Goal: Task Accomplishment & Management: Complete application form

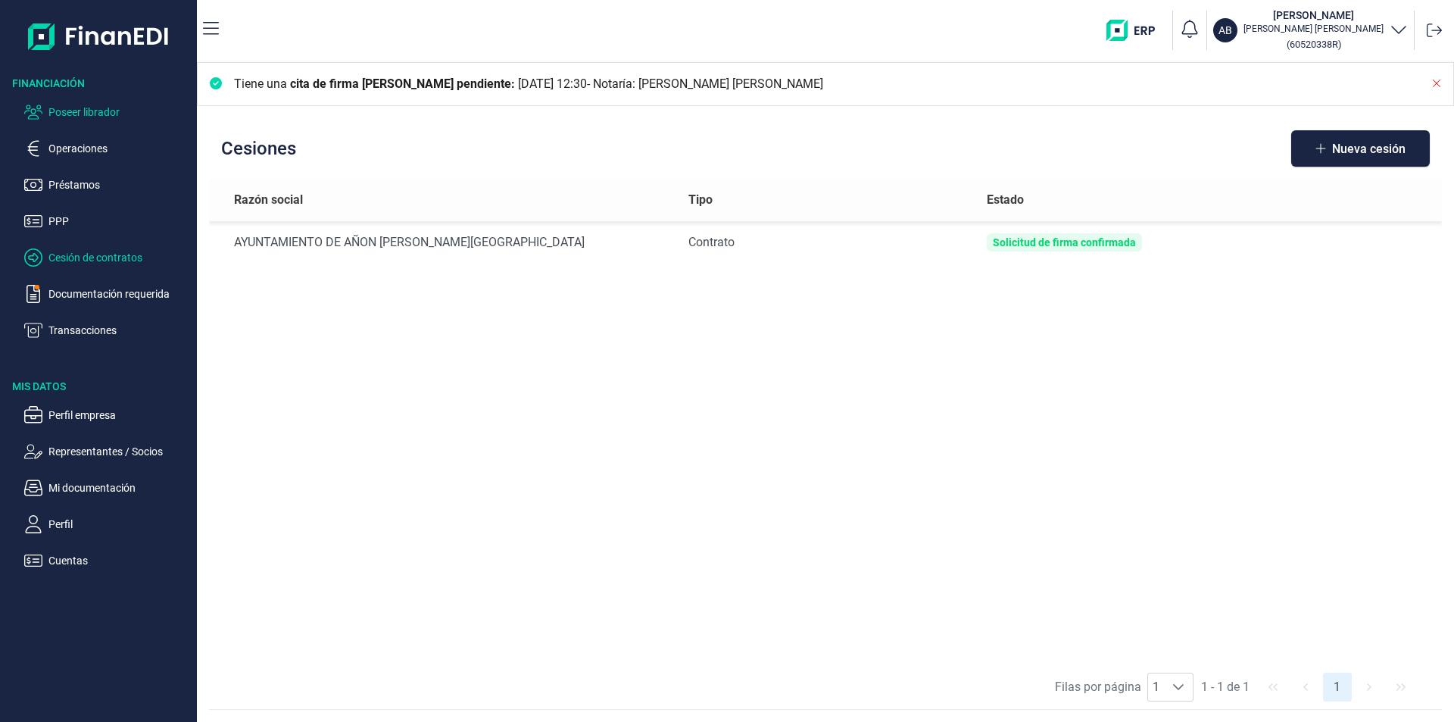
click at [105, 113] on p "Poseer librador" at bounding box center [119, 112] width 142 height 18
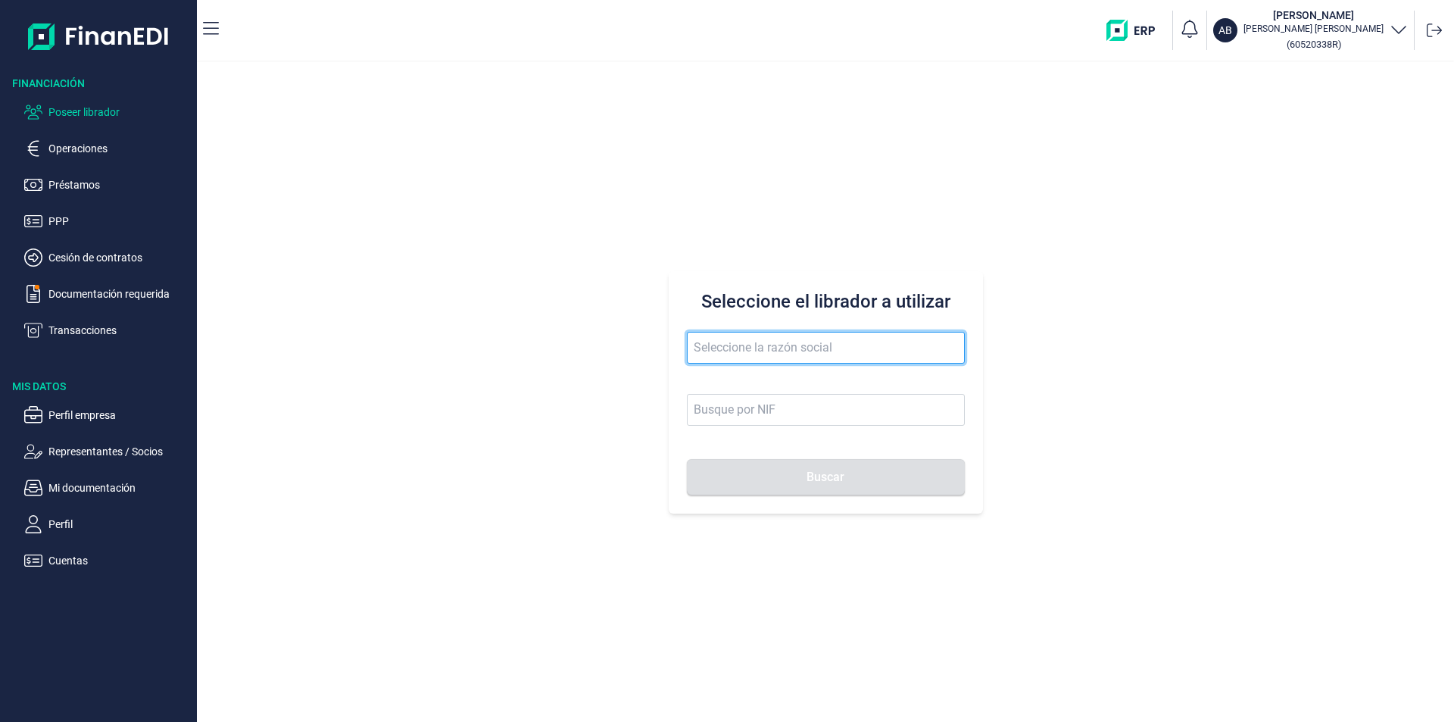
click at [700, 352] on input "text" at bounding box center [826, 348] width 278 height 32
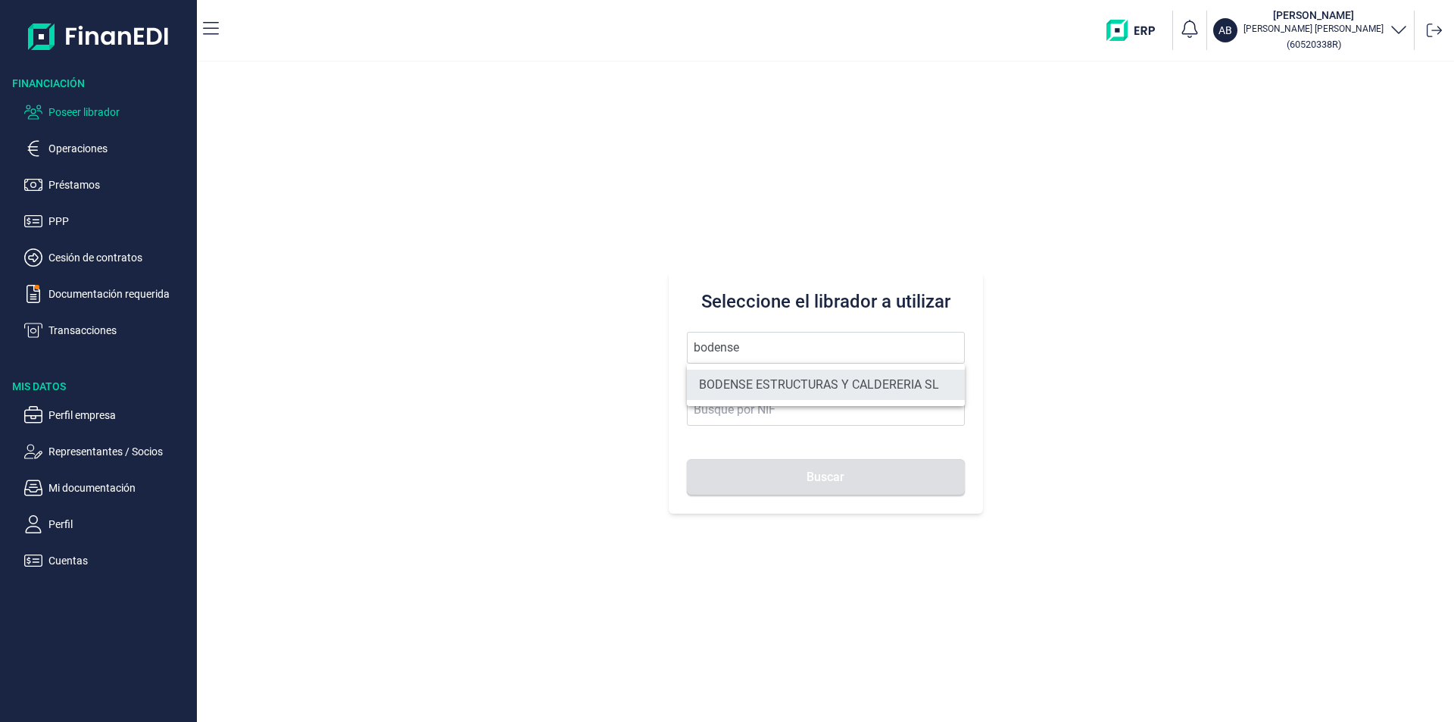
click at [751, 386] on li "BODENSE ESTRUCTURAS Y CALDERERIA SL" at bounding box center [826, 385] width 278 height 30
type input "BODENSE ESTRUCTURAS Y CALDERERIA SL"
type input "B91843060"
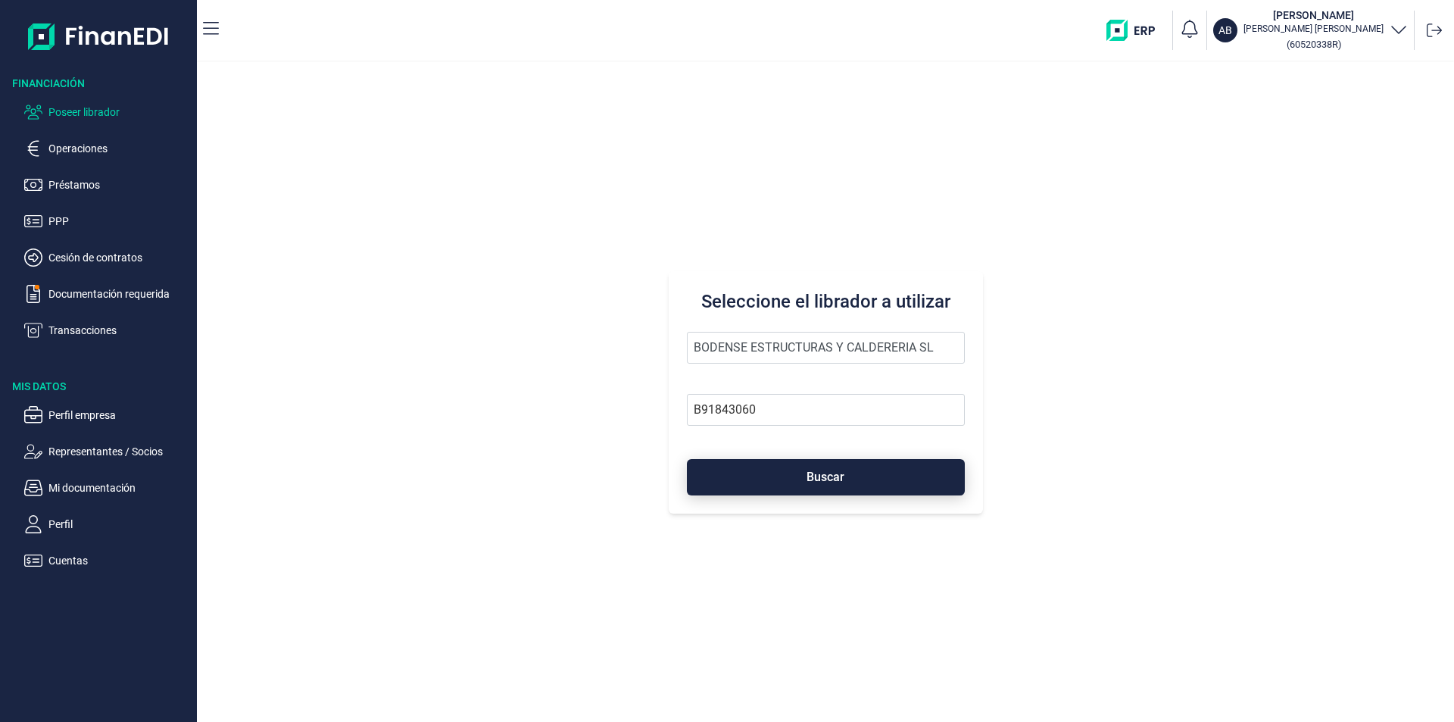
click at [789, 479] on button "Buscar" at bounding box center [826, 477] width 278 height 36
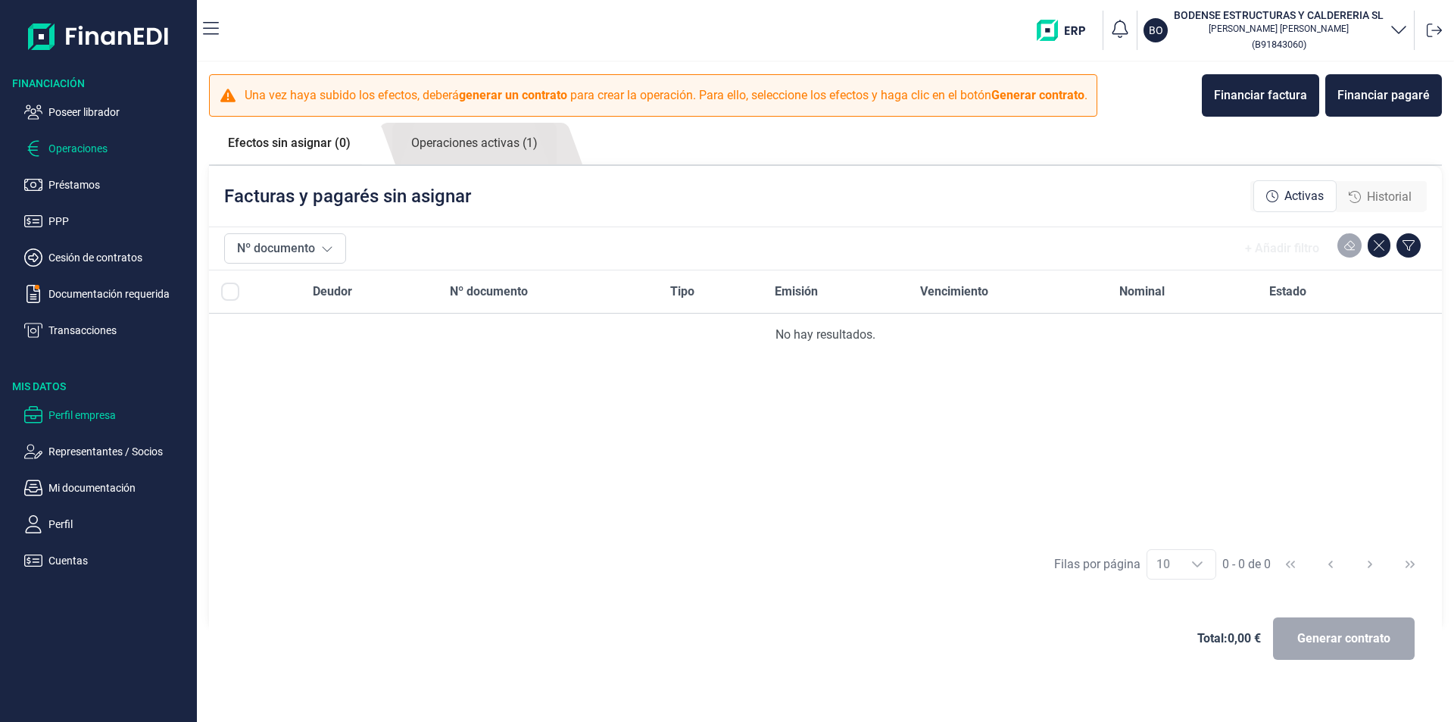
click at [79, 418] on p "Perfil empresa" at bounding box center [119, 415] width 142 height 18
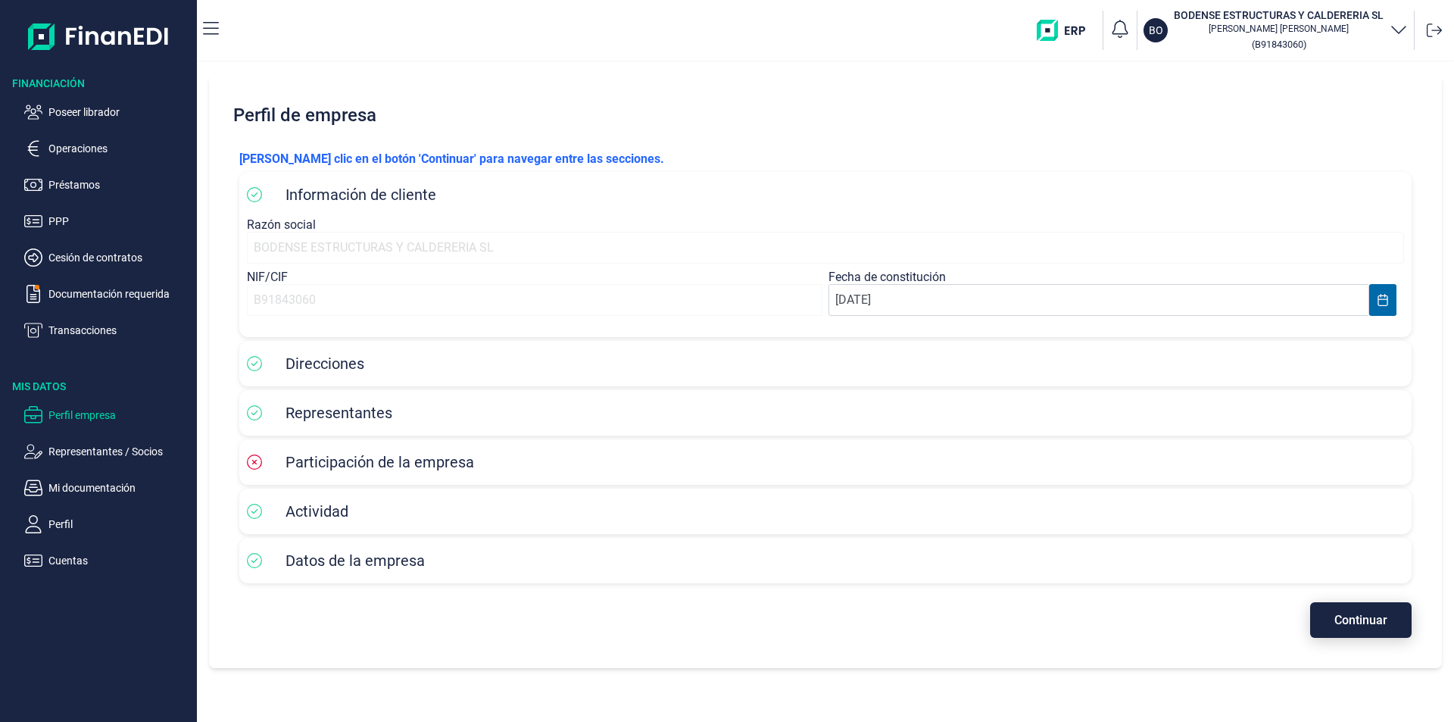
click at [1354, 617] on span "Continuar" at bounding box center [1361, 619] width 53 height 11
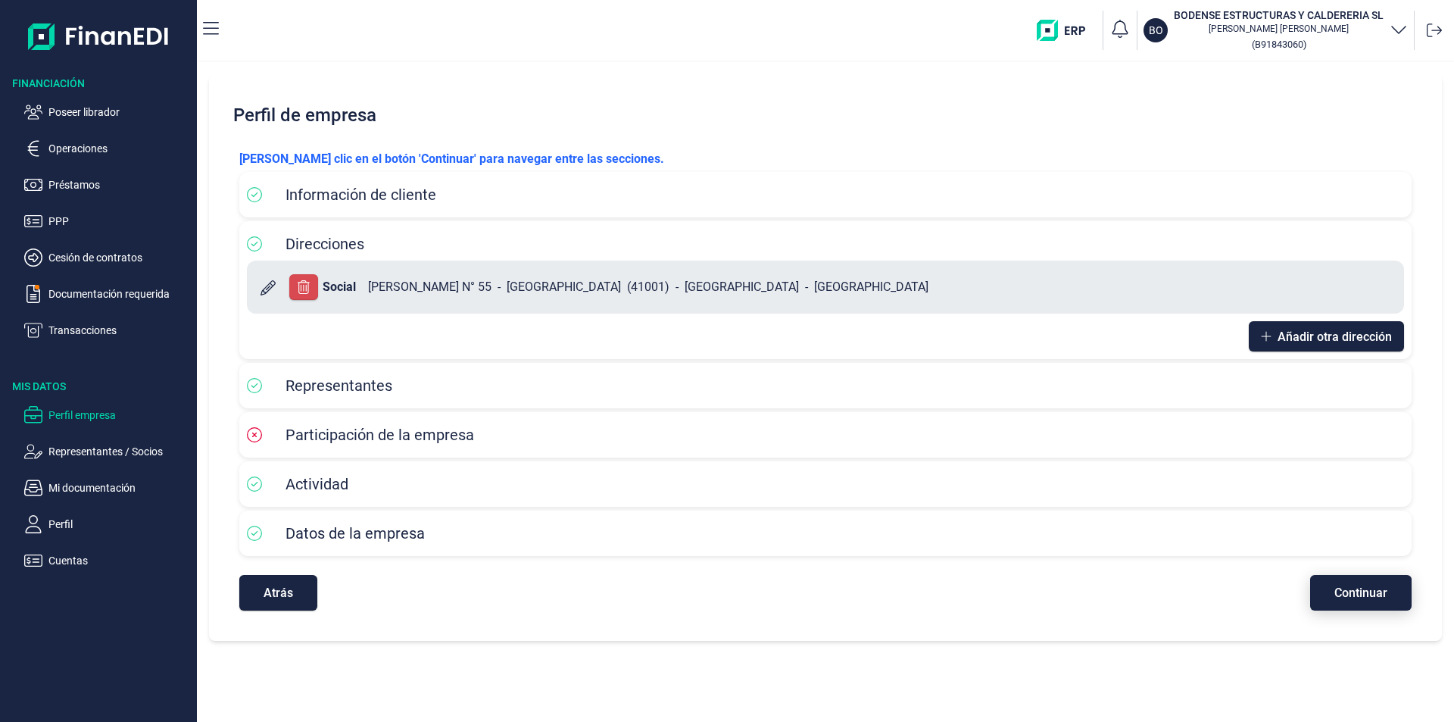
click at [1354, 589] on span "Continuar" at bounding box center [1361, 592] width 53 height 11
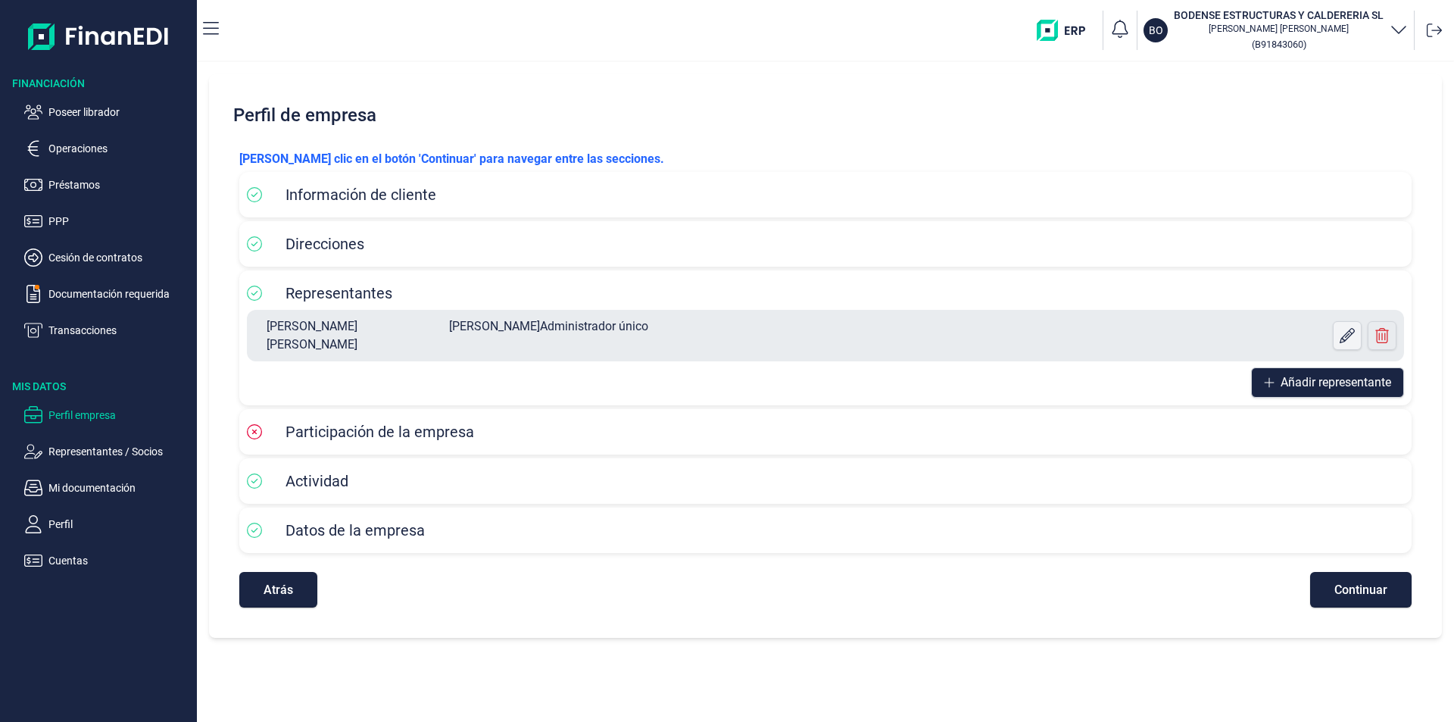
click at [1344, 330] on icon at bounding box center [1347, 335] width 15 height 15
select select "ES"
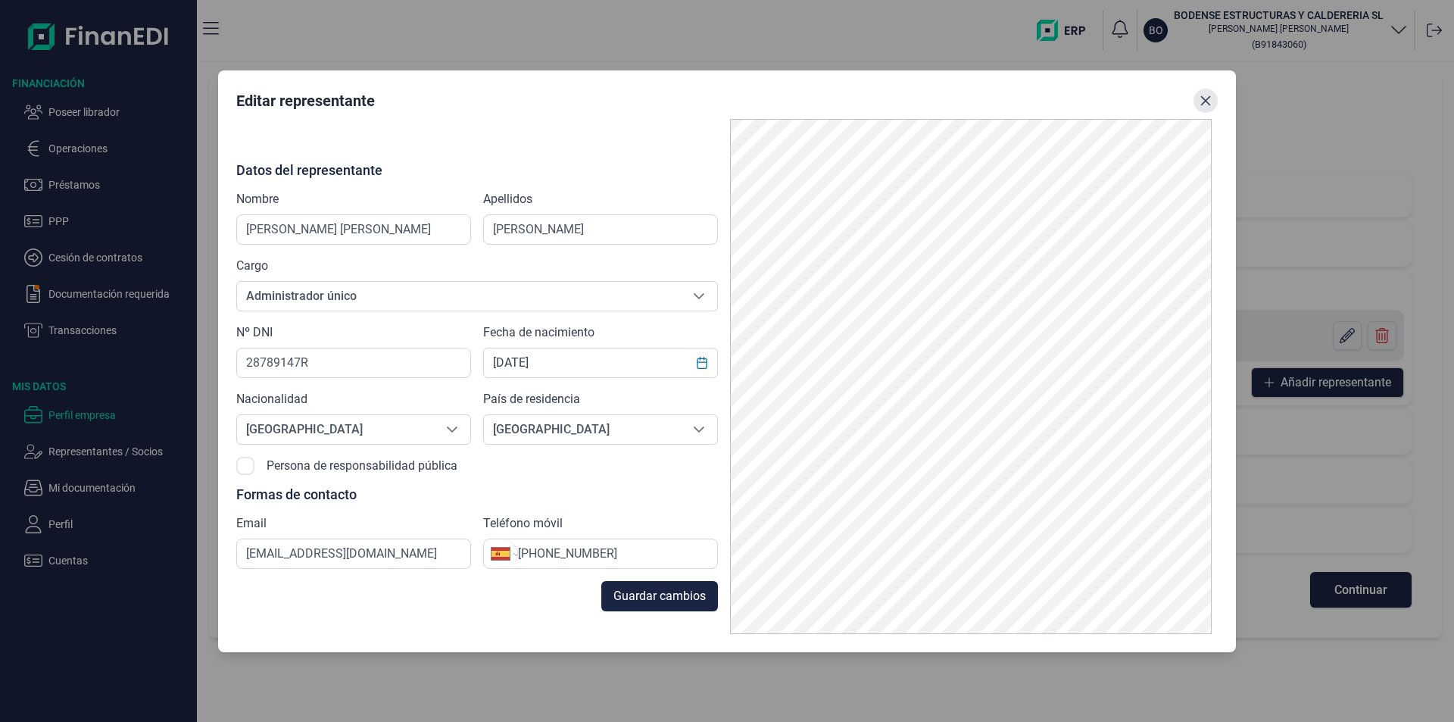
click at [1212, 100] on button "Close" at bounding box center [1206, 101] width 24 height 24
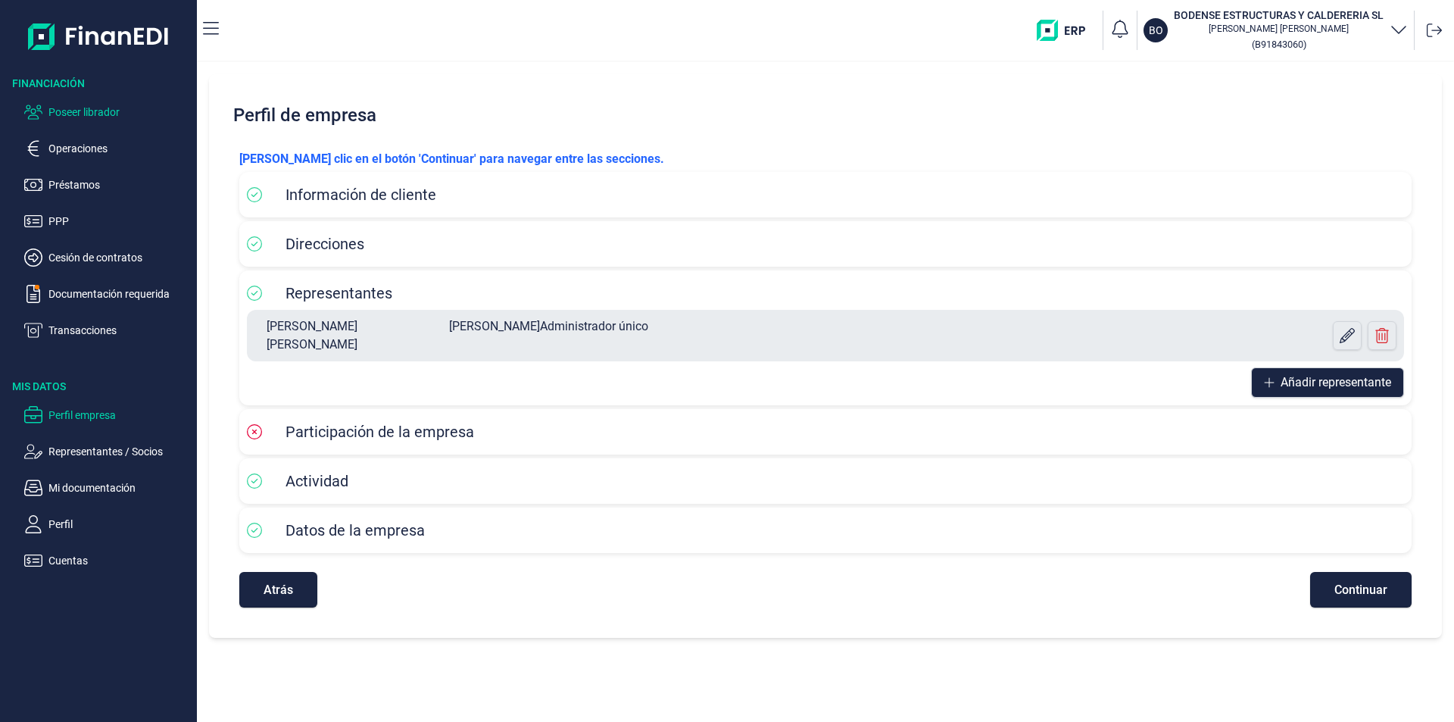
click at [76, 105] on p "Poseer librador" at bounding box center [119, 112] width 142 height 18
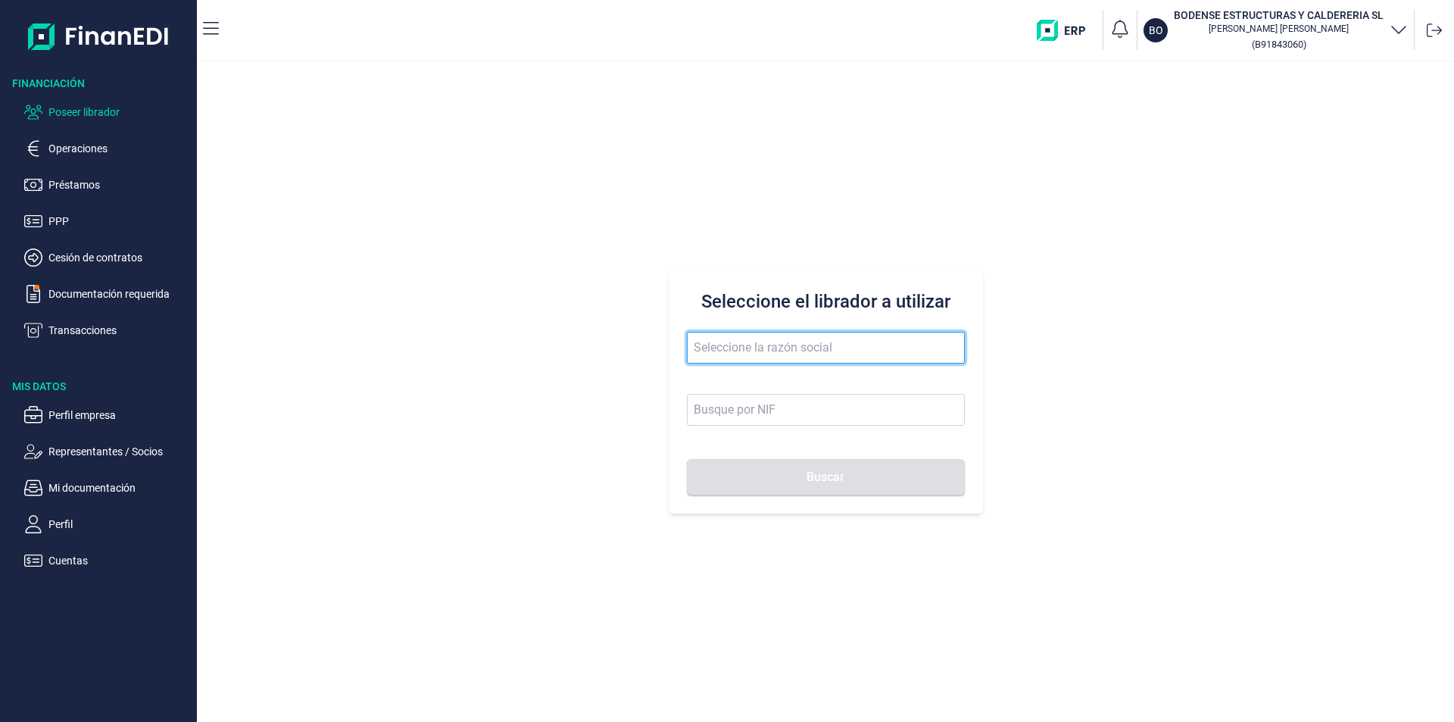
click at [730, 351] on input "text" at bounding box center [826, 348] width 278 height 32
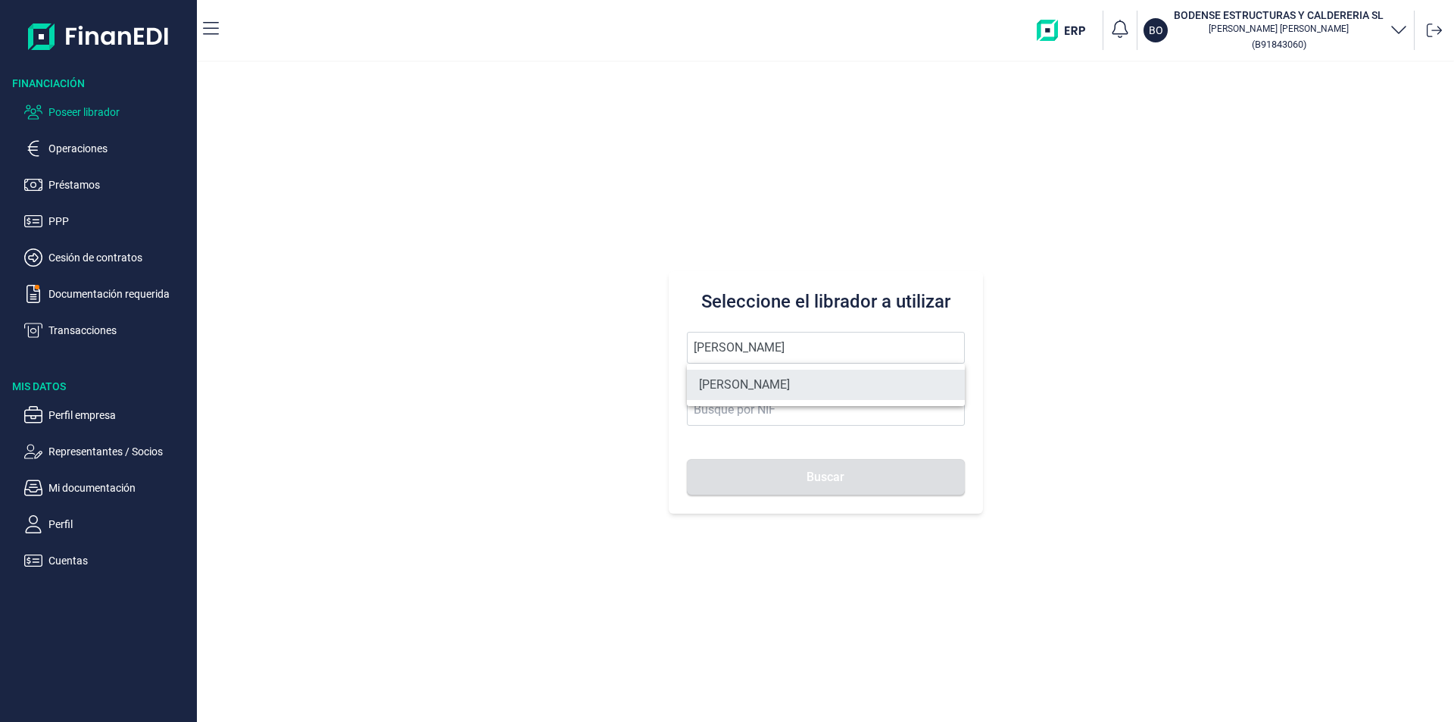
click at [815, 383] on li "[PERSON_NAME]" at bounding box center [826, 385] width 278 height 30
type input "[PERSON_NAME]"
type input "48078334P"
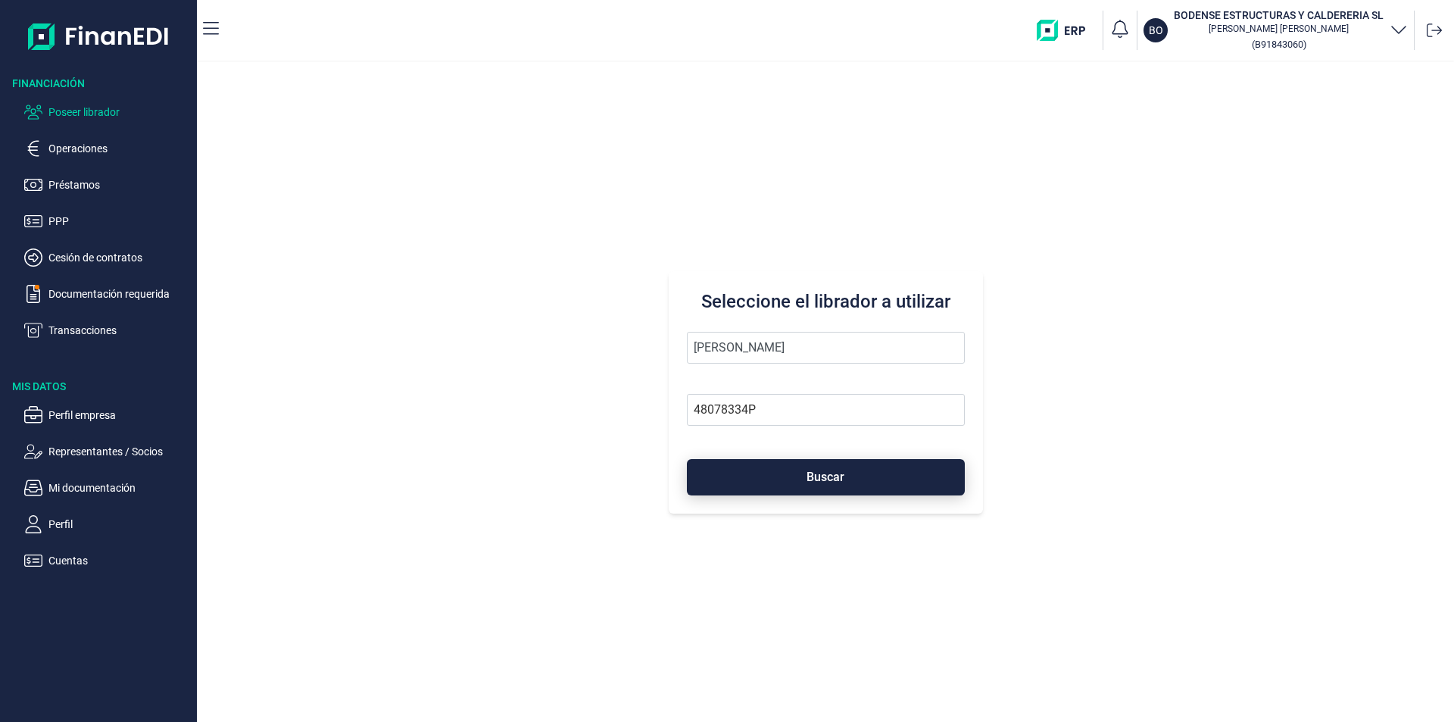
click at [795, 476] on button "Buscar" at bounding box center [826, 477] width 278 height 36
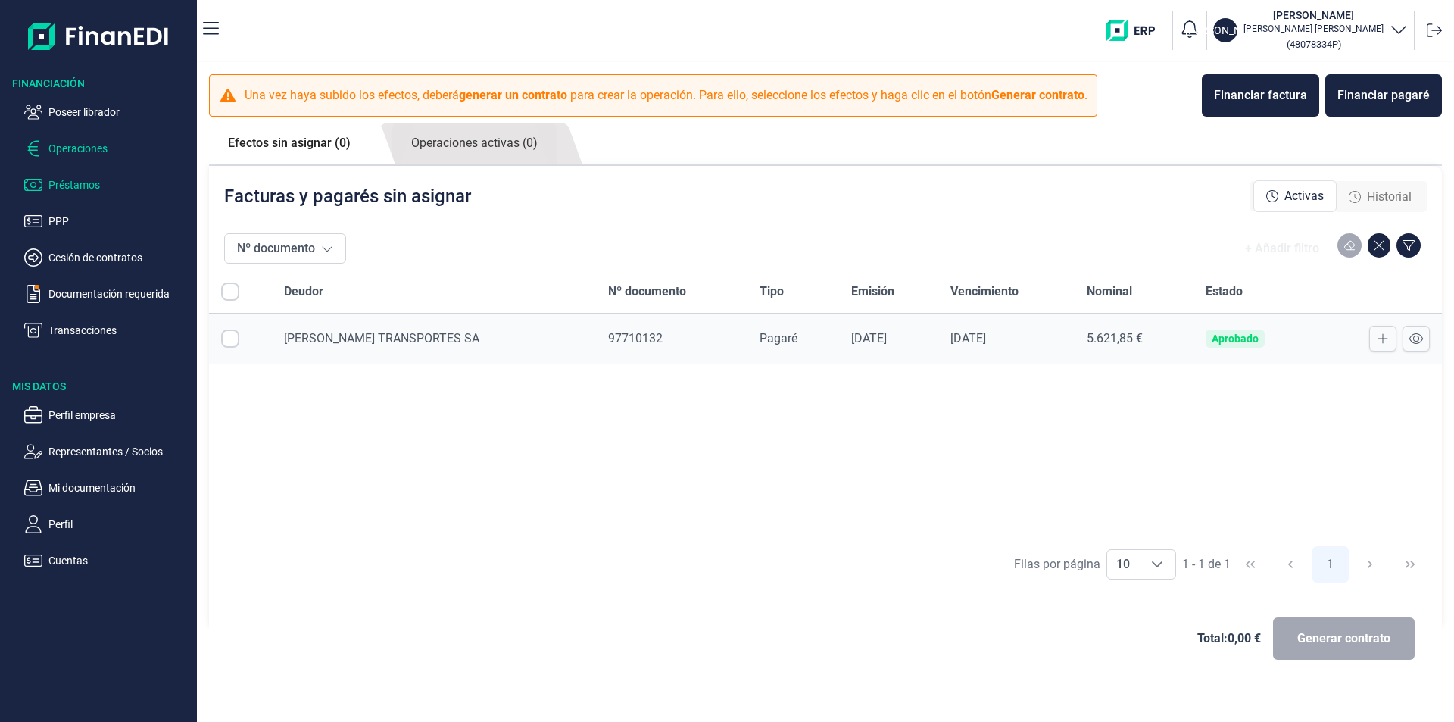
checkbox input "true"
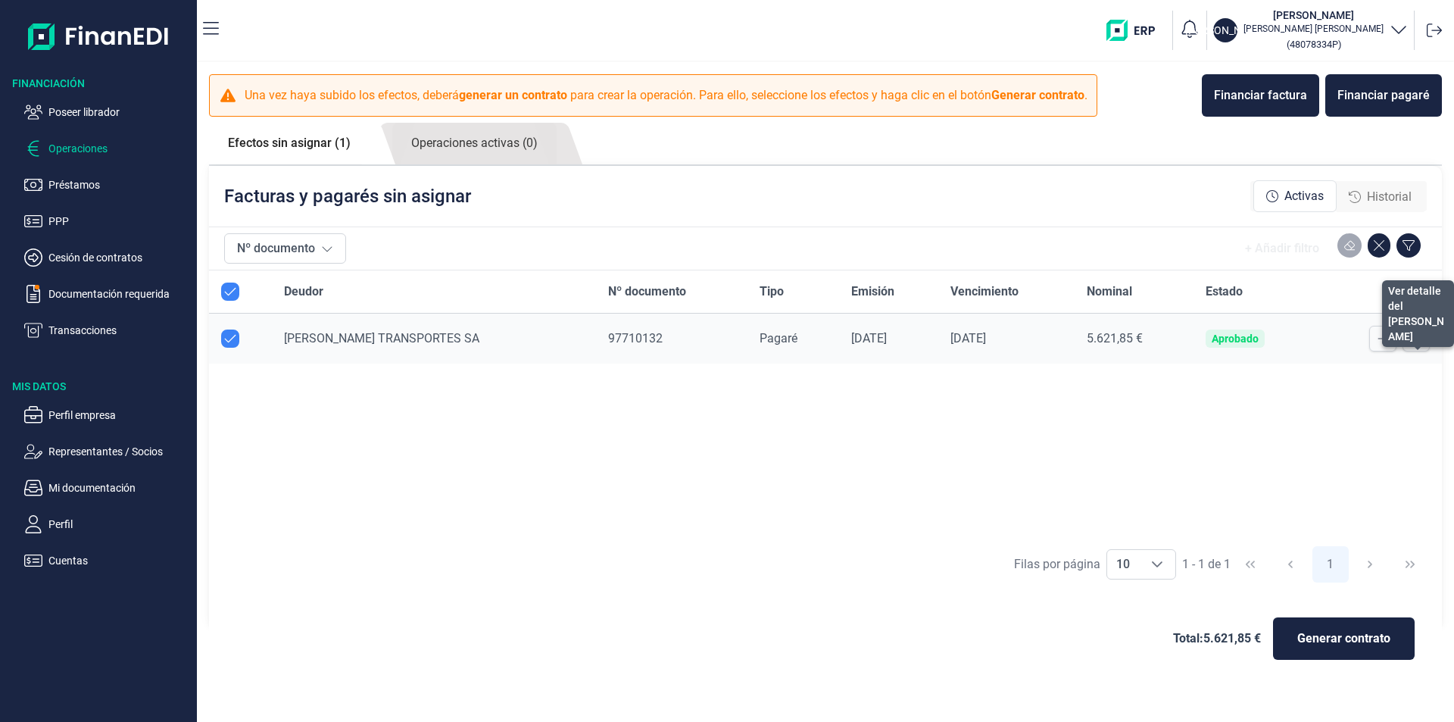
click at [1412, 336] on icon at bounding box center [1417, 339] width 14 height 12
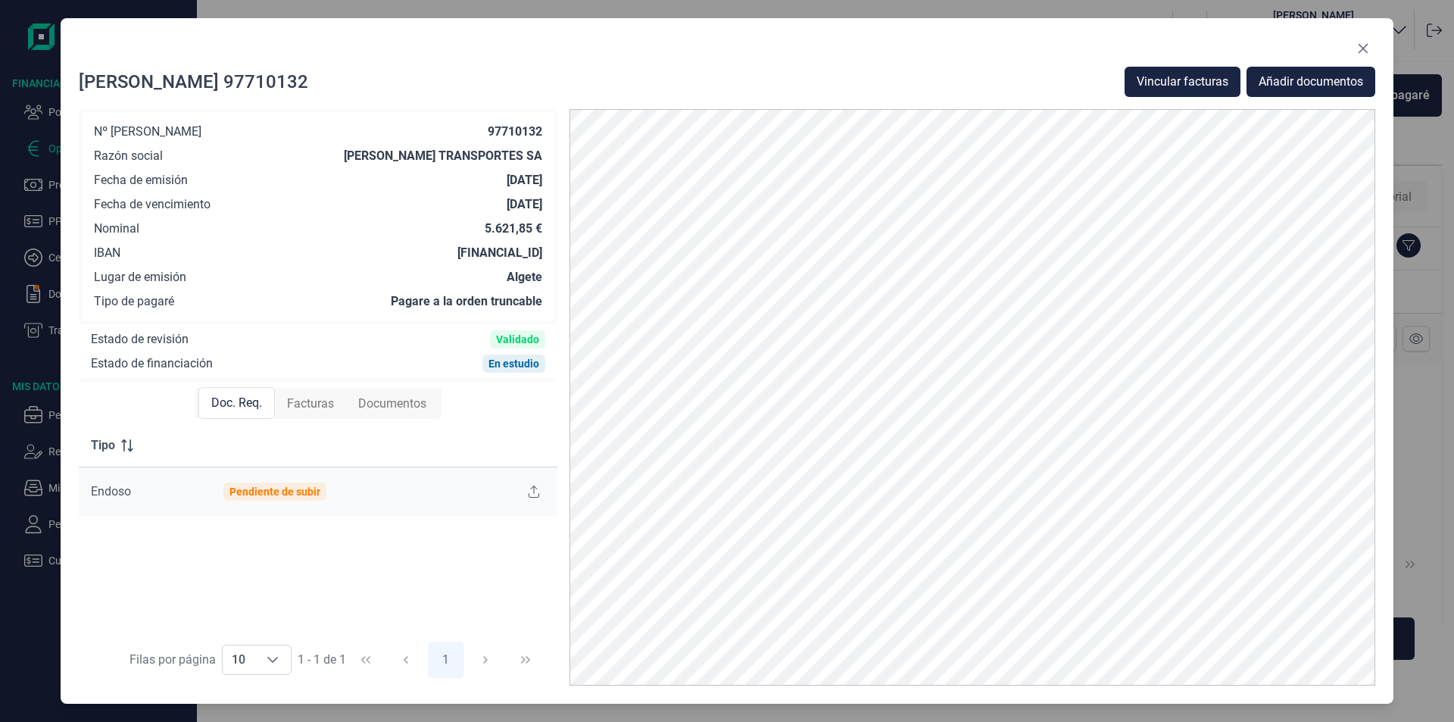
click at [320, 400] on span "Facturas" at bounding box center [310, 404] width 47 height 18
click at [1369, 49] on button "Close" at bounding box center [1363, 48] width 24 height 24
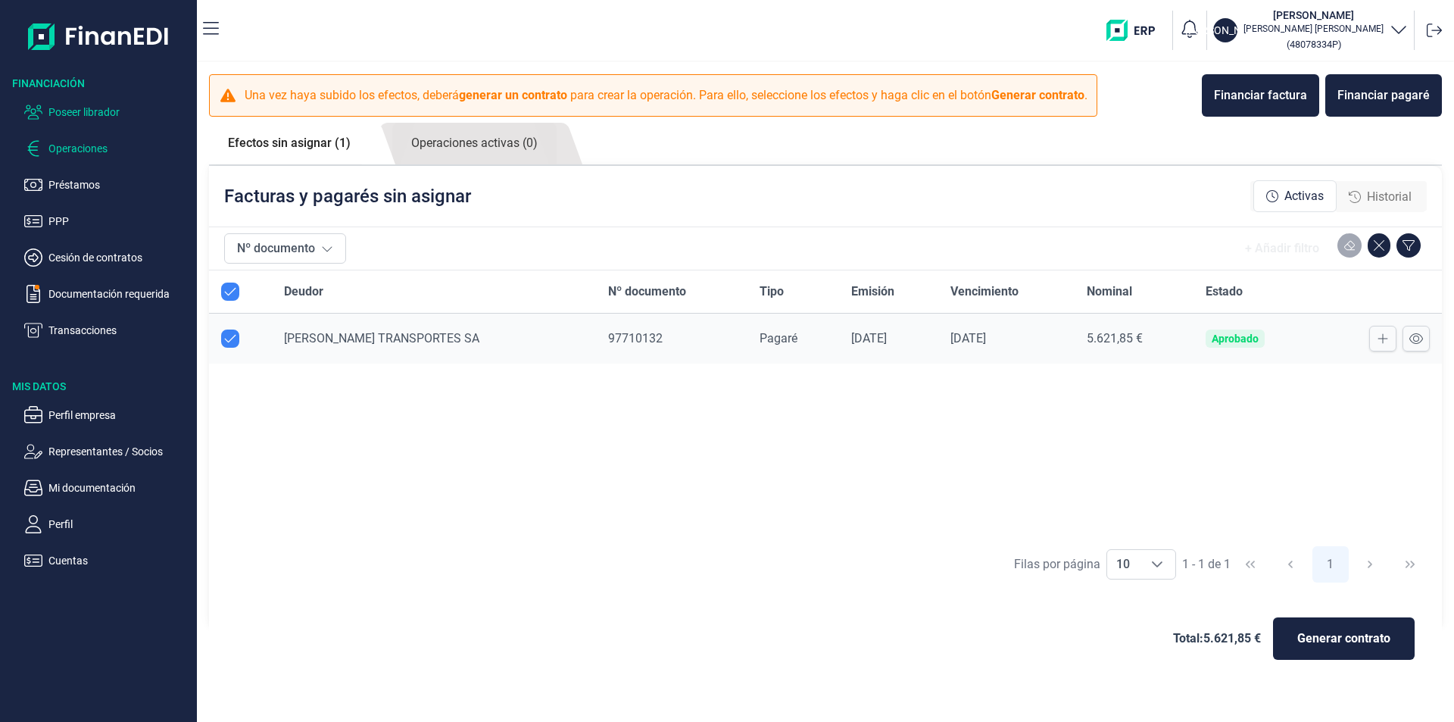
click at [109, 109] on p "Poseer librador" at bounding box center [119, 112] width 142 height 18
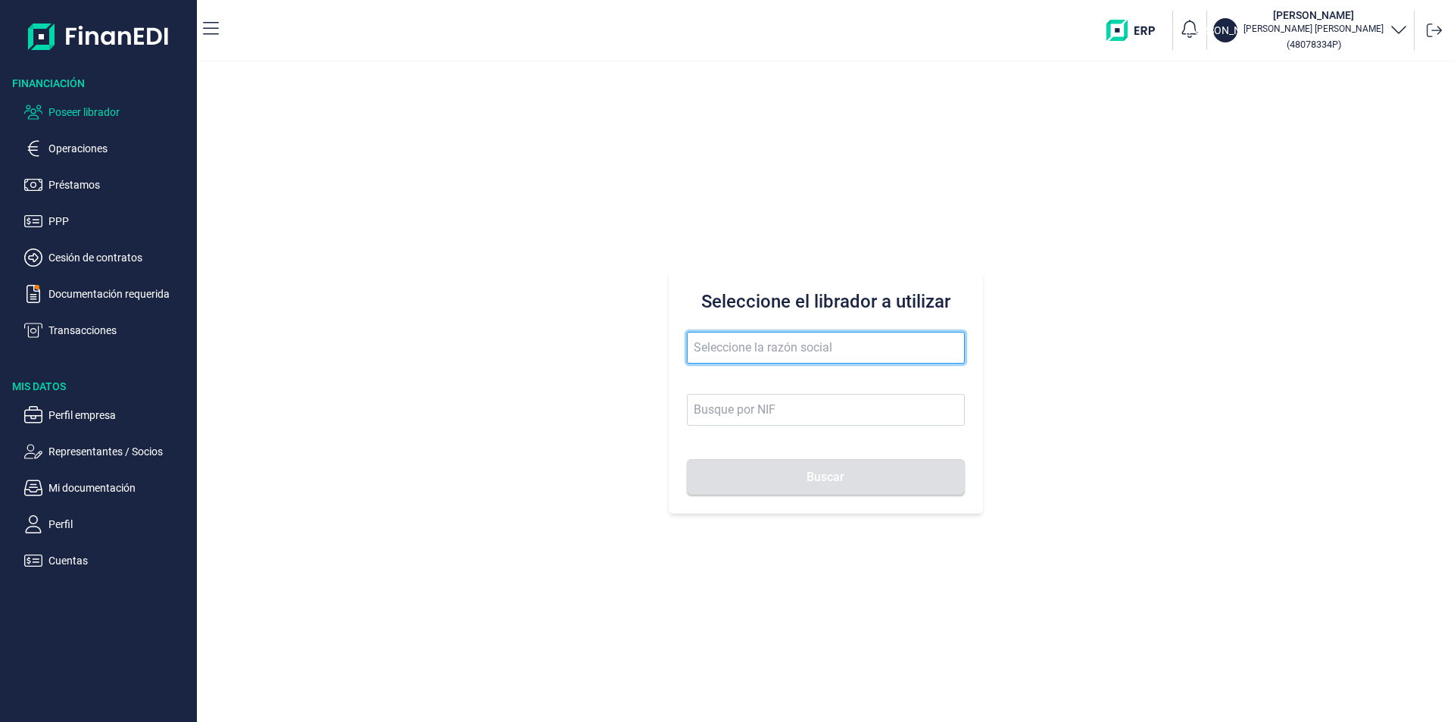
click at [708, 341] on input "text" at bounding box center [826, 348] width 278 height 32
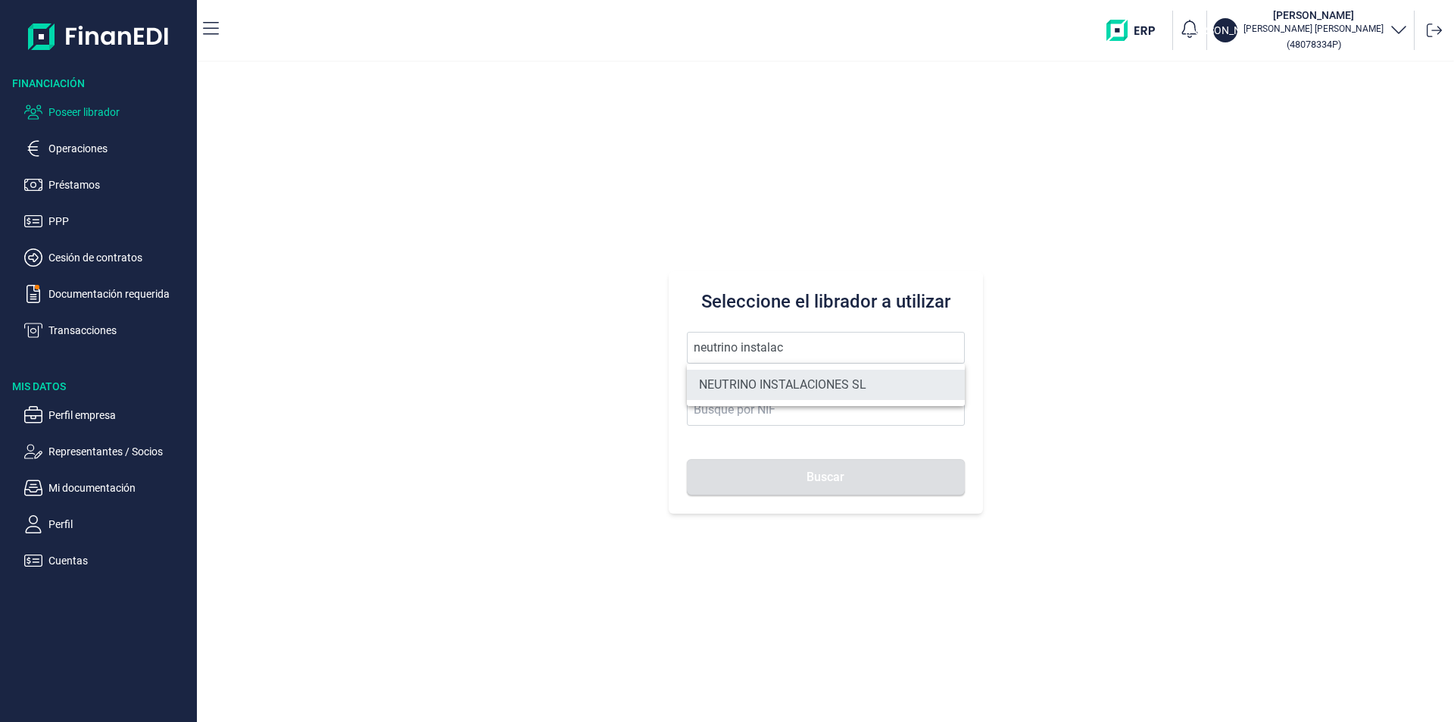
click at [798, 381] on li "NEUTRINO INSTALACIONES SL" at bounding box center [826, 385] width 278 height 30
type input "NEUTRINO INSTALACIONES SL"
type input "B42737726"
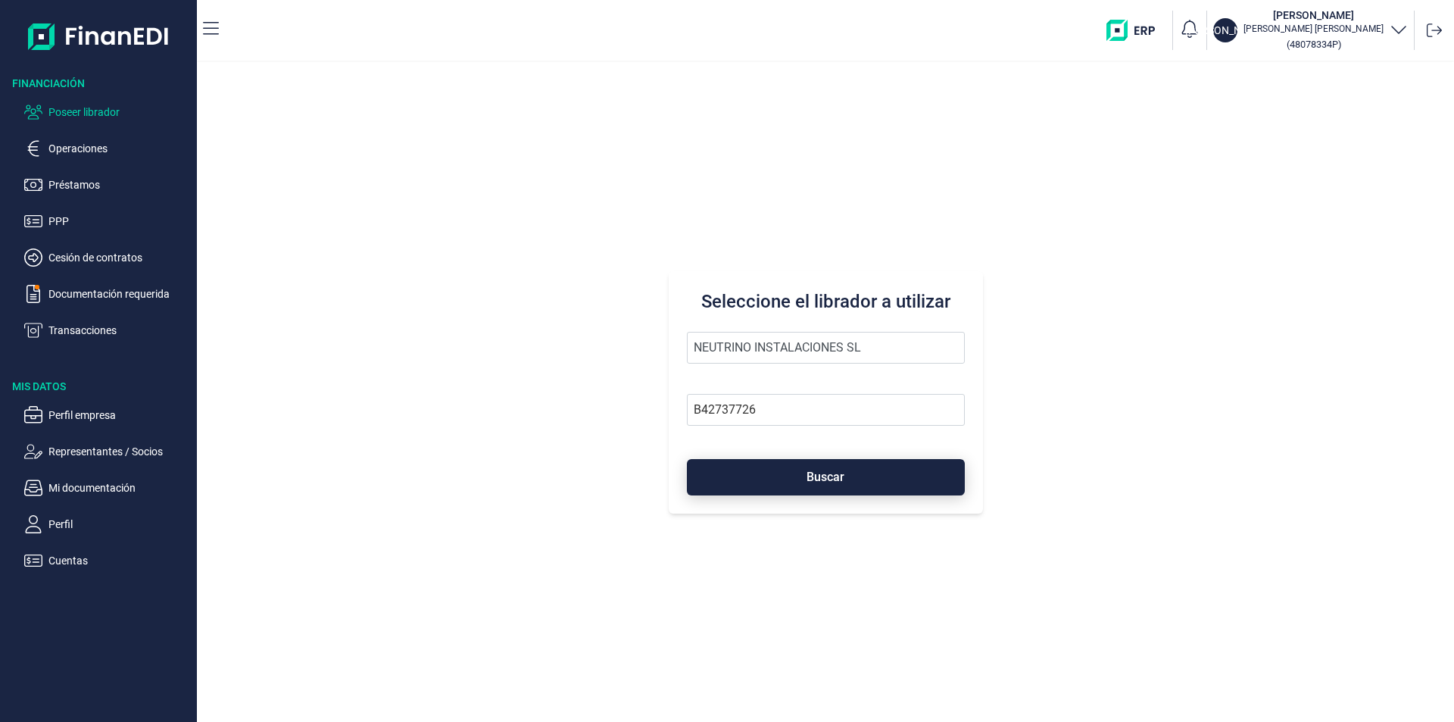
drag, startPoint x: 818, startPoint y: 473, endPoint x: 810, endPoint y: 484, distance: 13.0
click at [817, 474] on span "Buscar" at bounding box center [826, 476] width 38 height 11
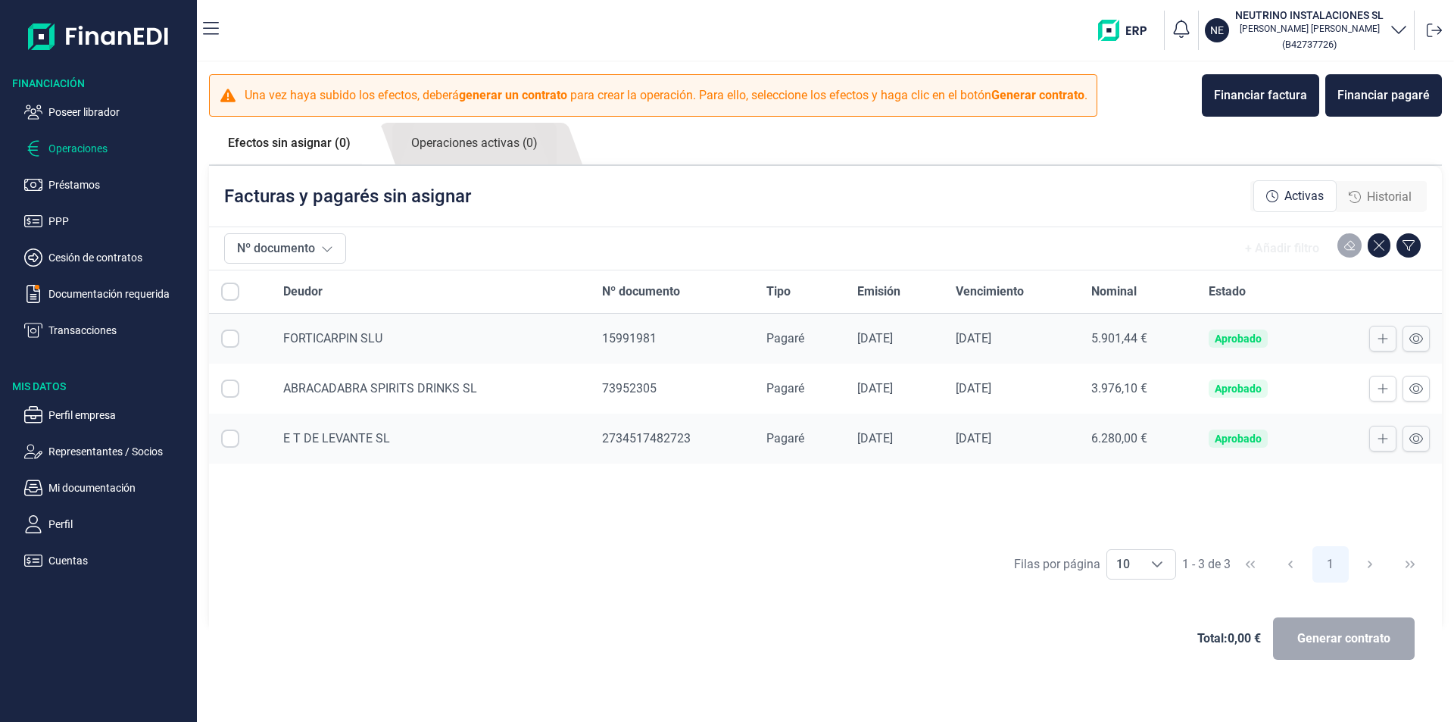
checkbox input "true"
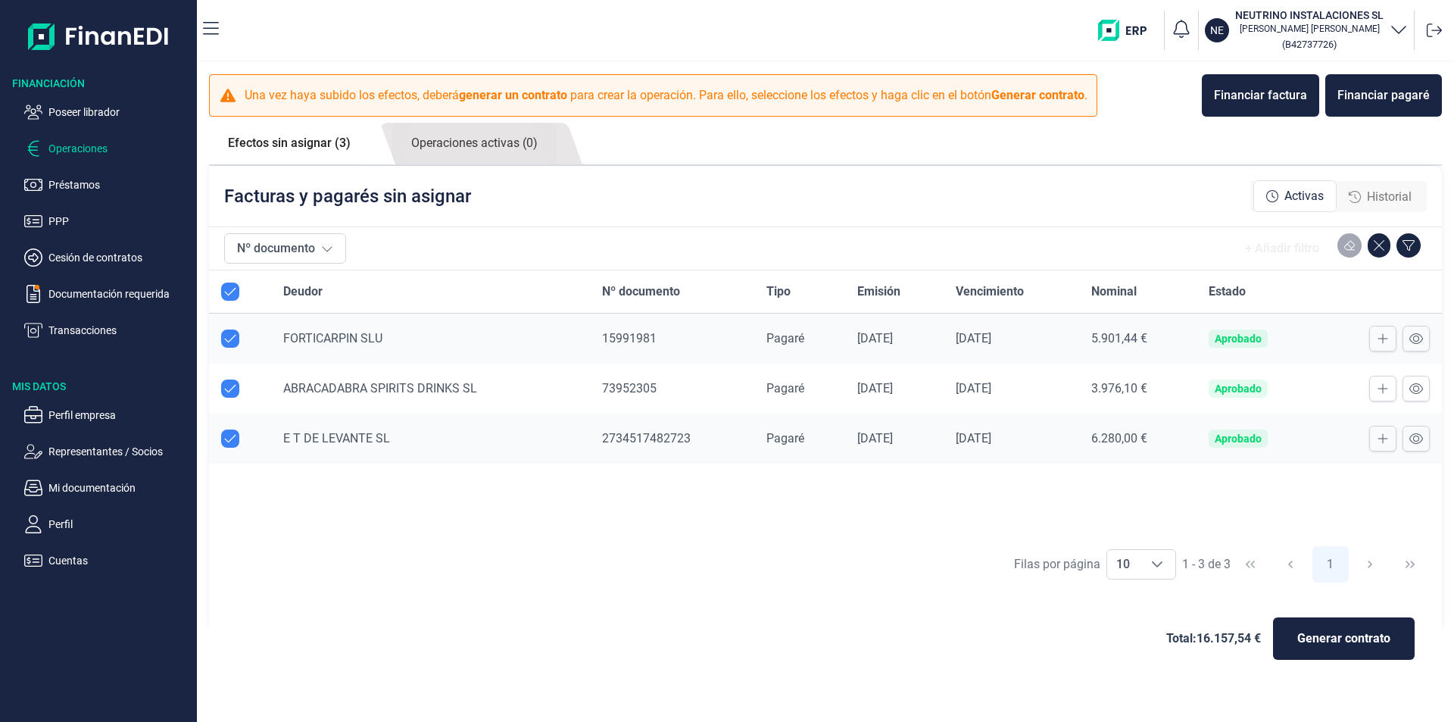
checkbox input "true"
click at [69, 110] on p "Poseer librador" at bounding box center [119, 112] width 142 height 18
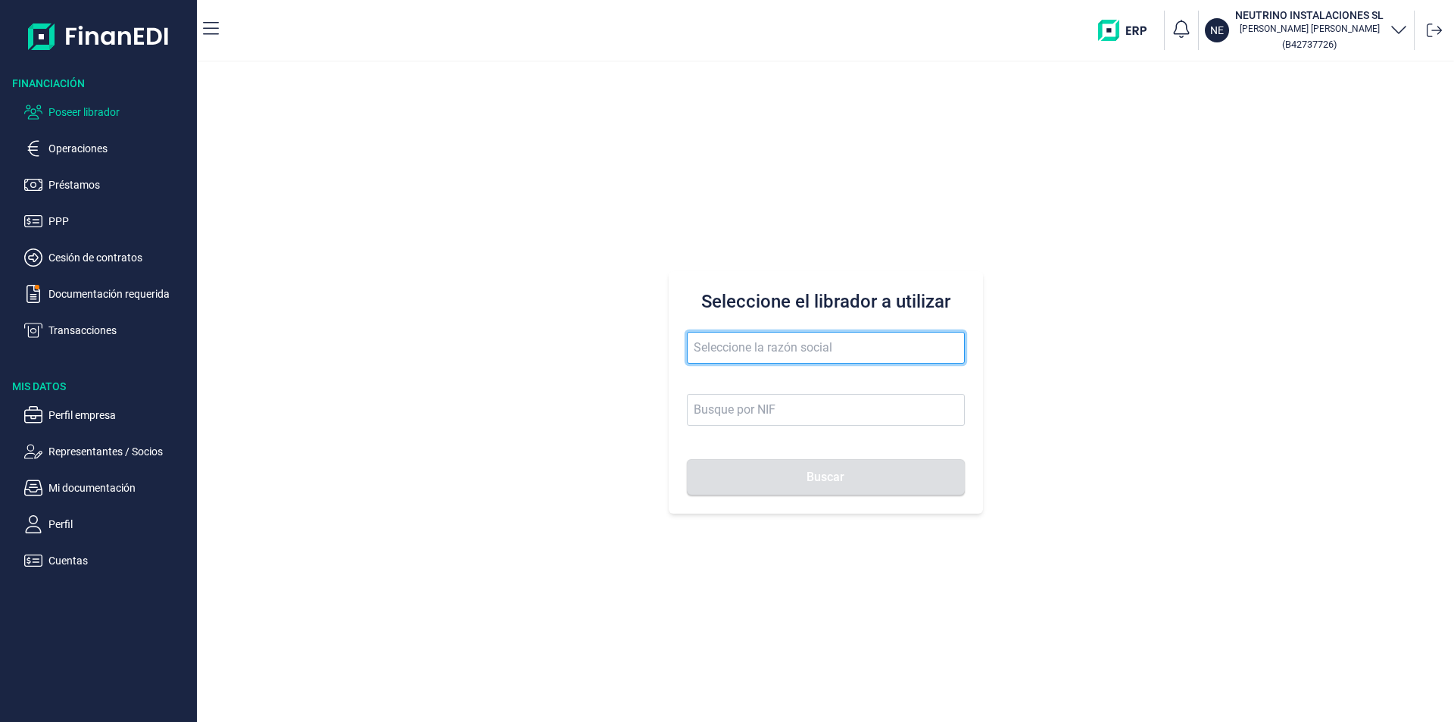
click at [706, 341] on input "text" at bounding box center [826, 348] width 278 height 32
type input "steel beaut"
drag, startPoint x: 763, startPoint y: 347, endPoint x: 680, endPoint y: 350, distance: 82.6
click at [680, 350] on div "Seleccione el librador a utilizar steel beaut Buscar" at bounding box center [826, 392] width 314 height 242
click at [708, 350] on input "text" at bounding box center [826, 348] width 278 height 32
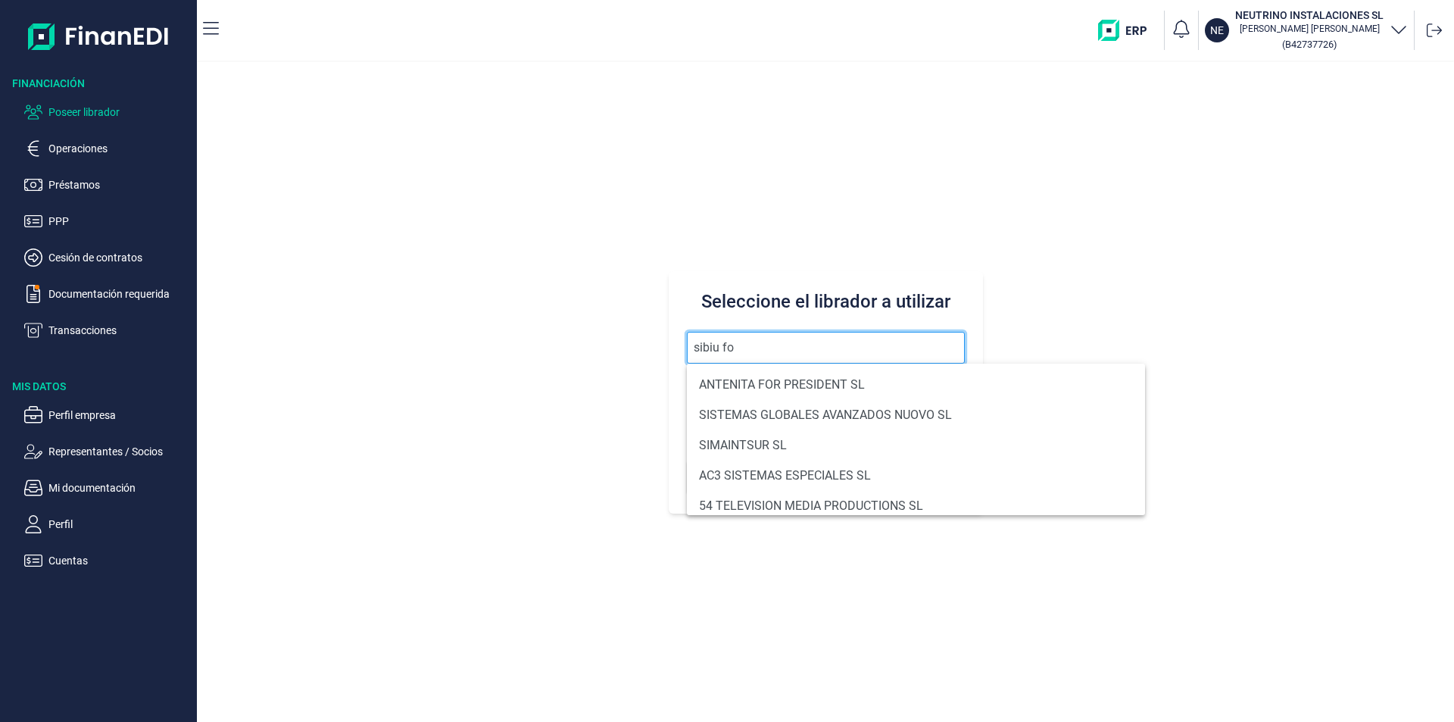
type input "[GEOGRAPHIC_DATA] for"
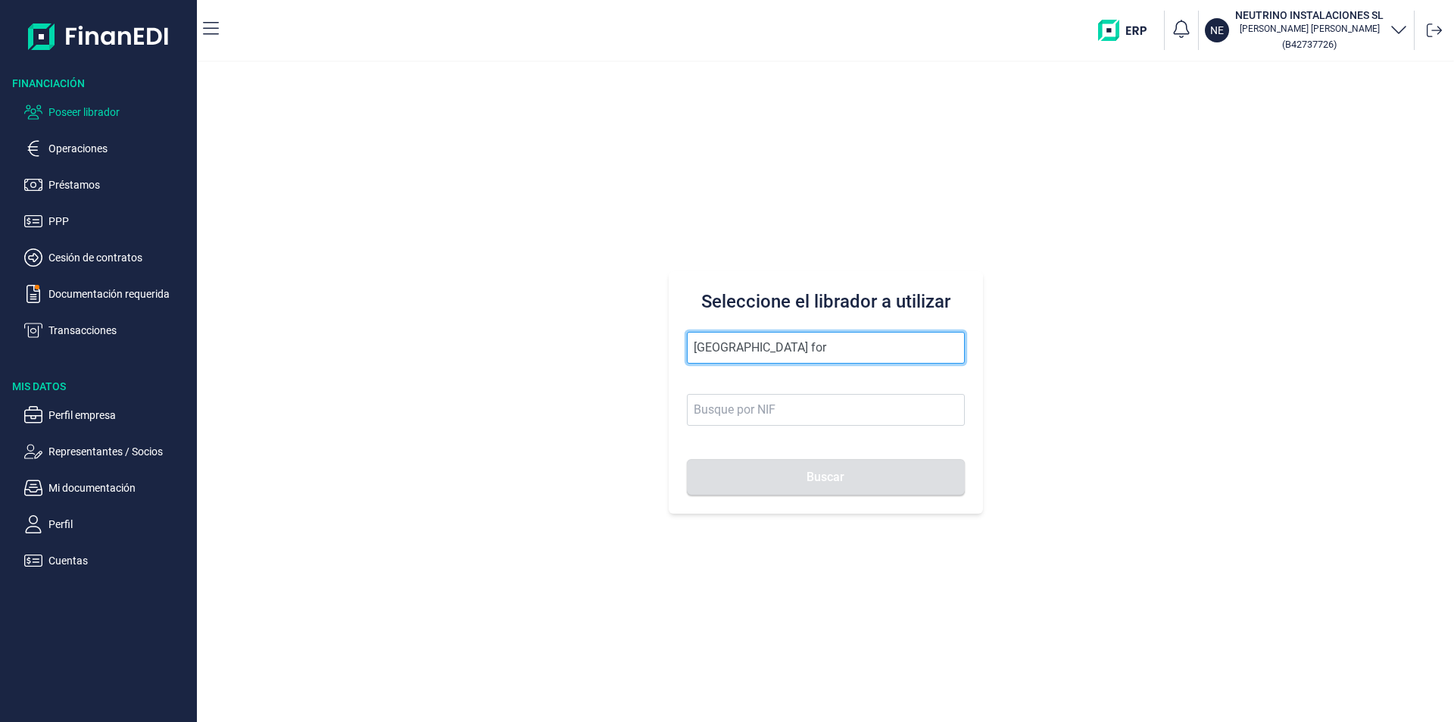
drag, startPoint x: 762, startPoint y: 350, endPoint x: 673, endPoint y: 347, distance: 89.4
click at [673, 347] on div "Seleccione el librador a utilizar [GEOGRAPHIC_DATA] for Buscar" at bounding box center [826, 392] width 314 height 242
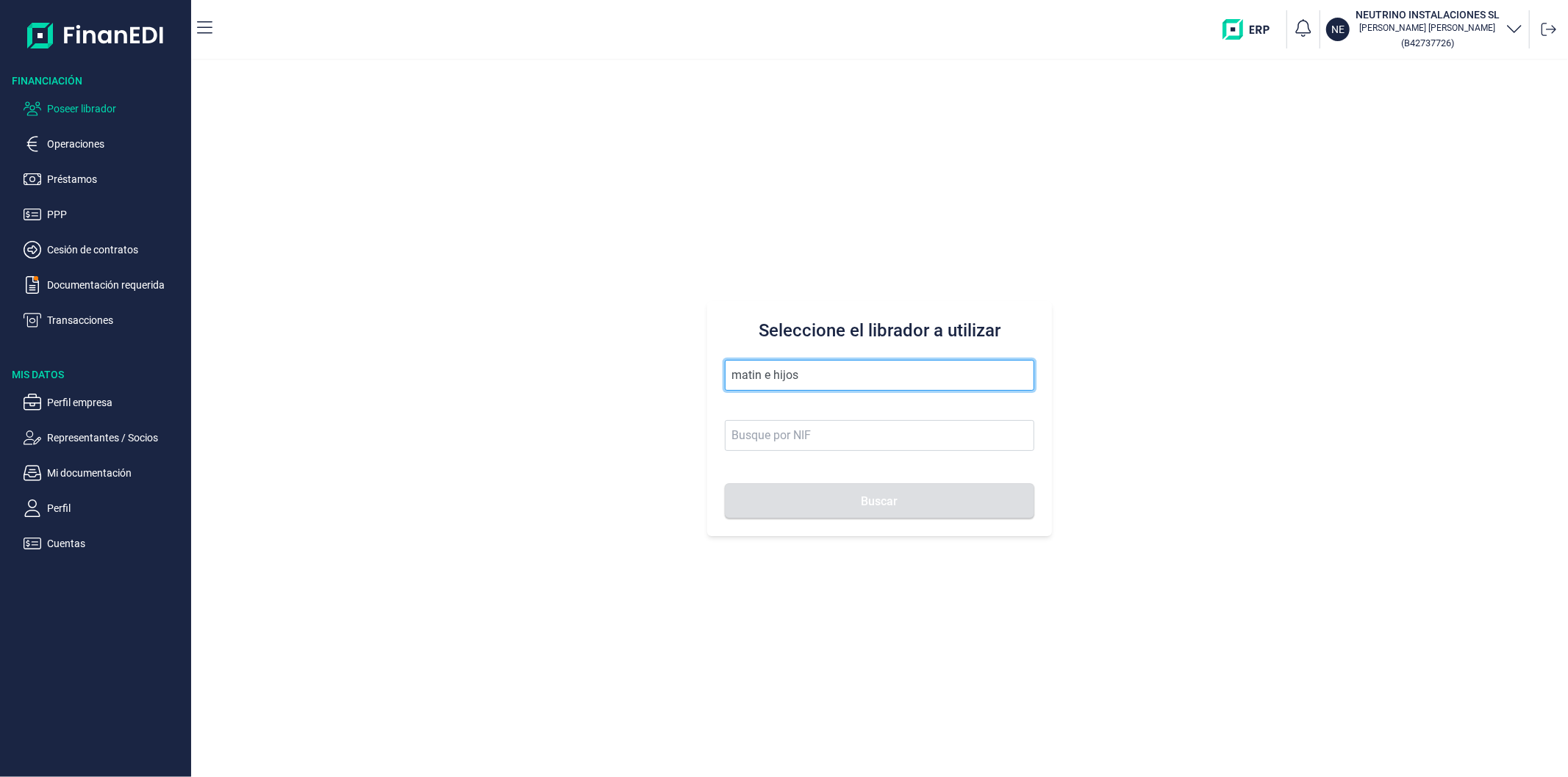
click at [747, 375] on input "matin e hijos" at bounding box center [879, 375] width 309 height 31
click at [725, 483] on button "Buscar" at bounding box center [879, 501] width 309 height 35
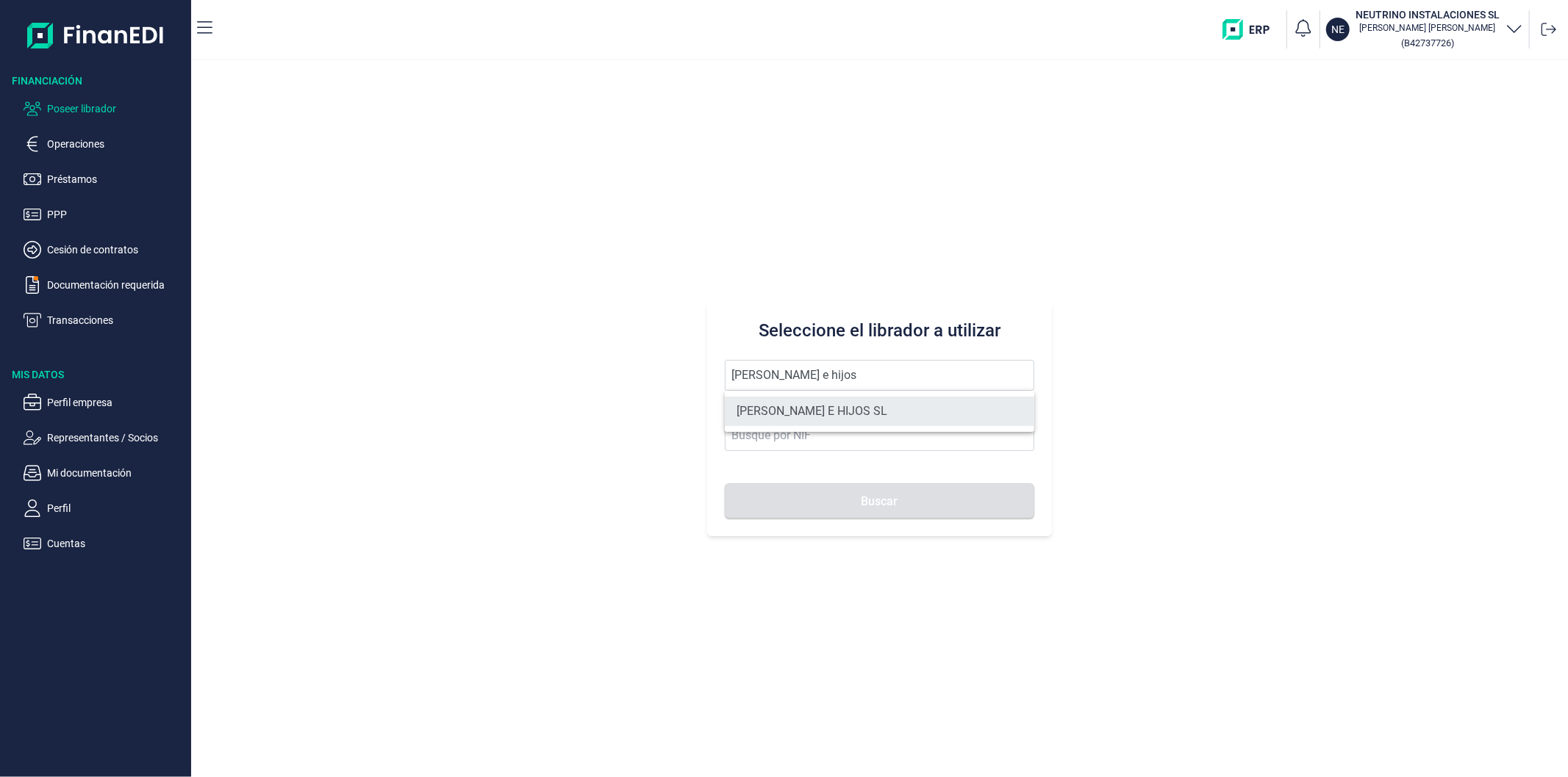
click at [804, 411] on li "[PERSON_NAME] E HIJOS SL" at bounding box center [879, 411] width 309 height 29
type input "[PERSON_NAME] E HIJOS SL"
type input "B35023068"
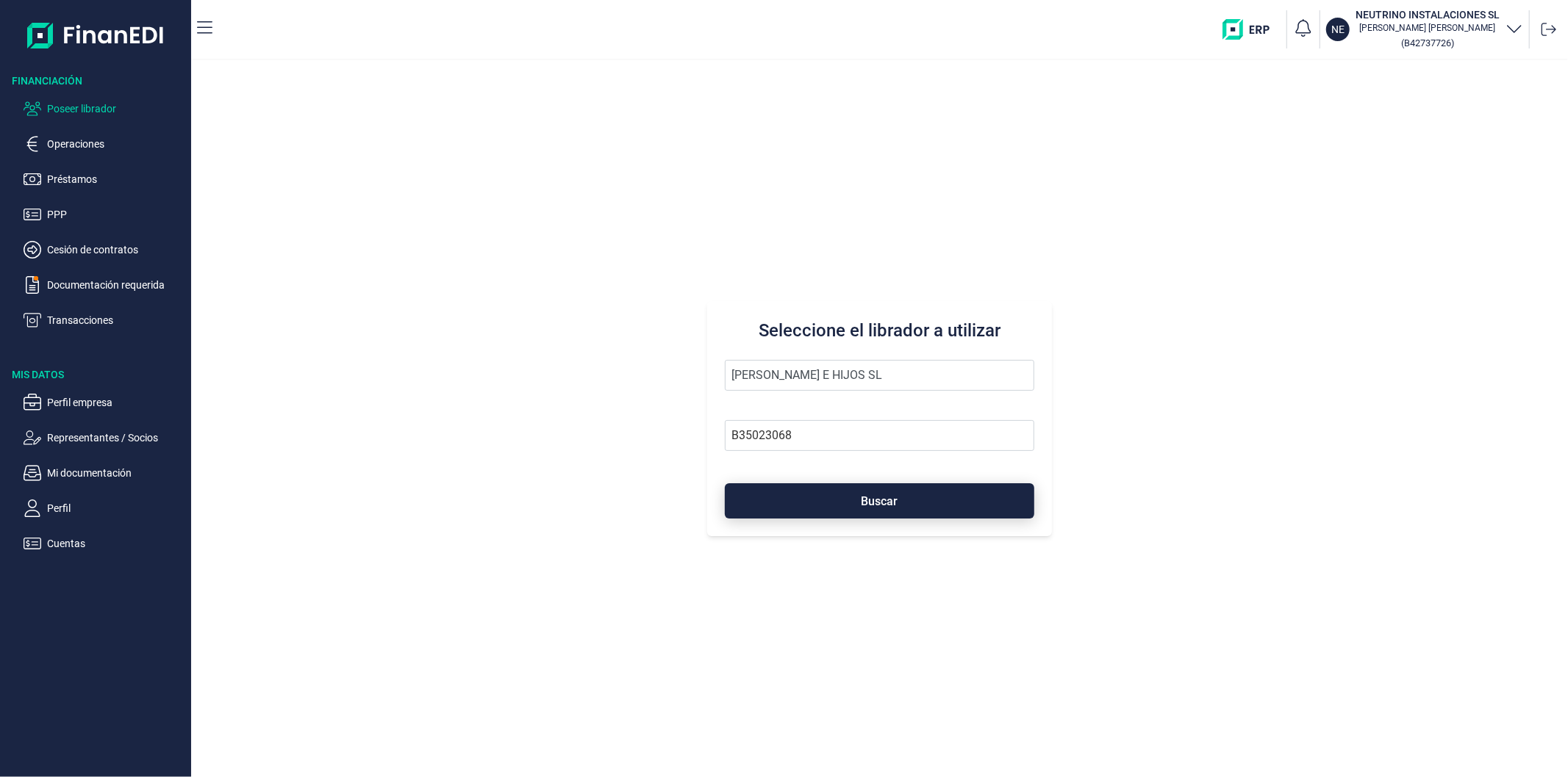
click at [856, 504] on button "Buscar" at bounding box center [879, 501] width 309 height 35
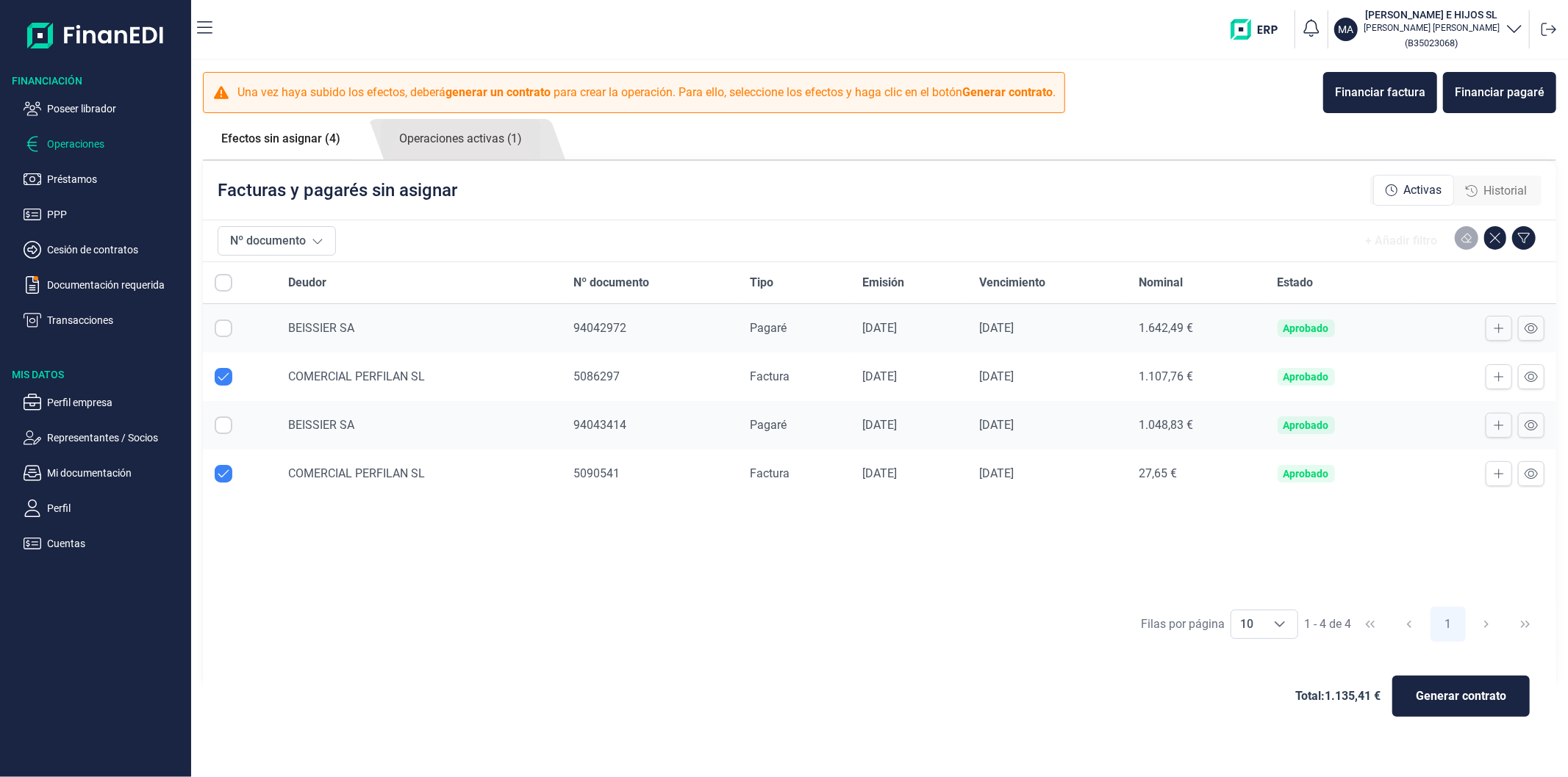
checkbox input "true"
click at [70, 405] on p "Perfil empresa" at bounding box center [115, 403] width 138 height 17
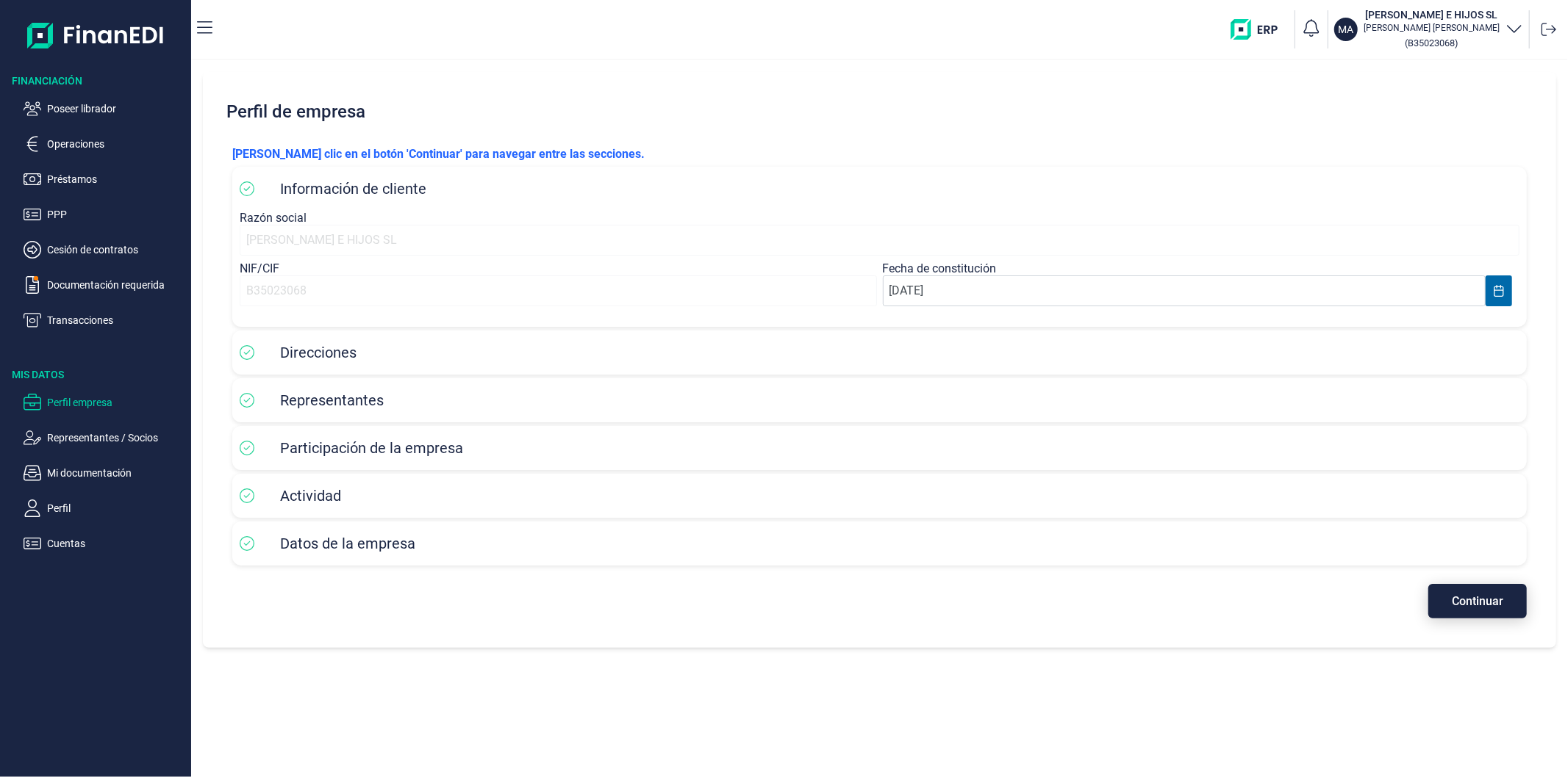
click at [1411, 599] on span "Continuar" at bounding box center [1477, 600] width 51 height 11
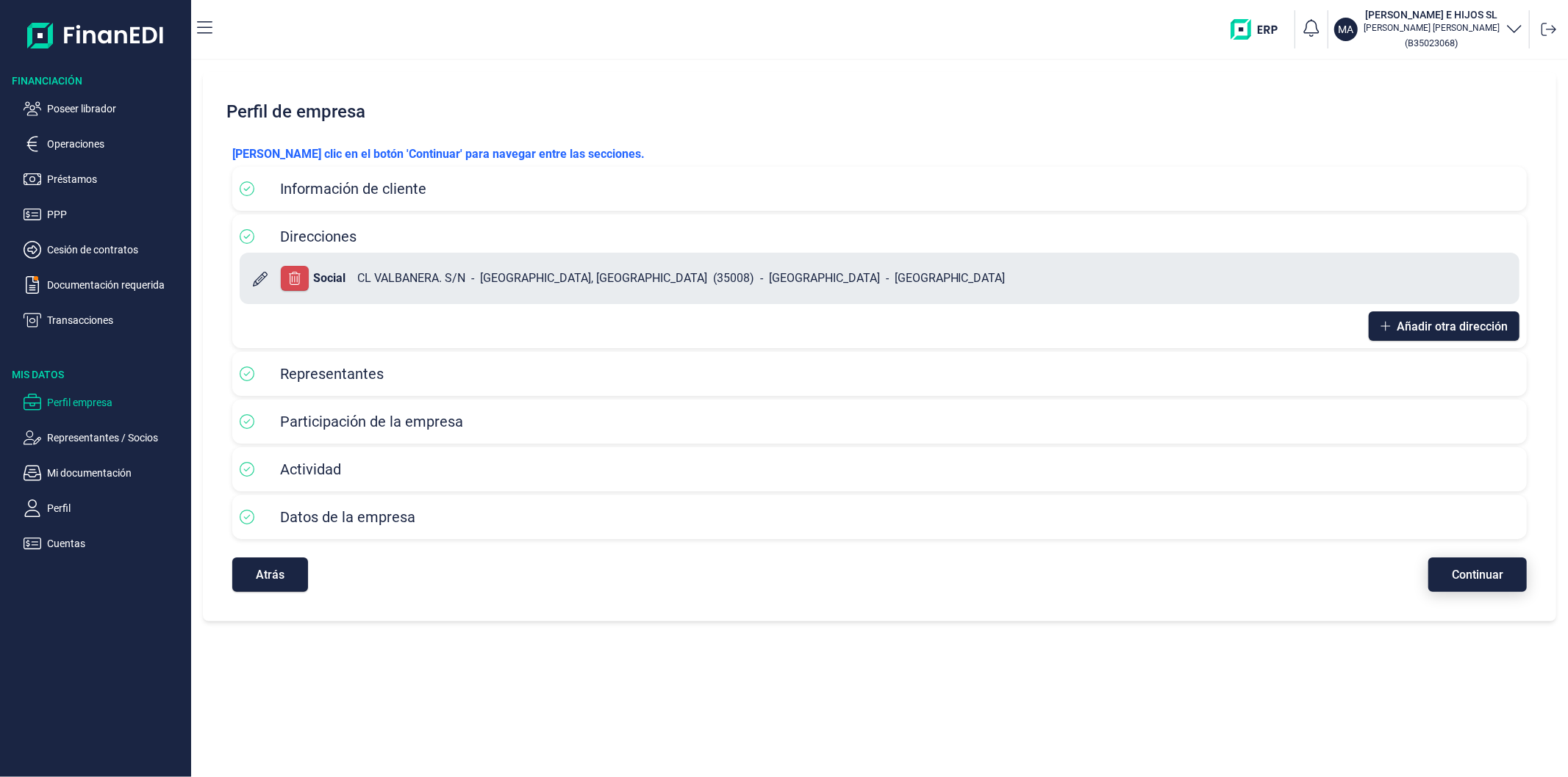
click at [1411, 575] on span "Continuar" at bounding box center [1477, 574] width 51 height 11
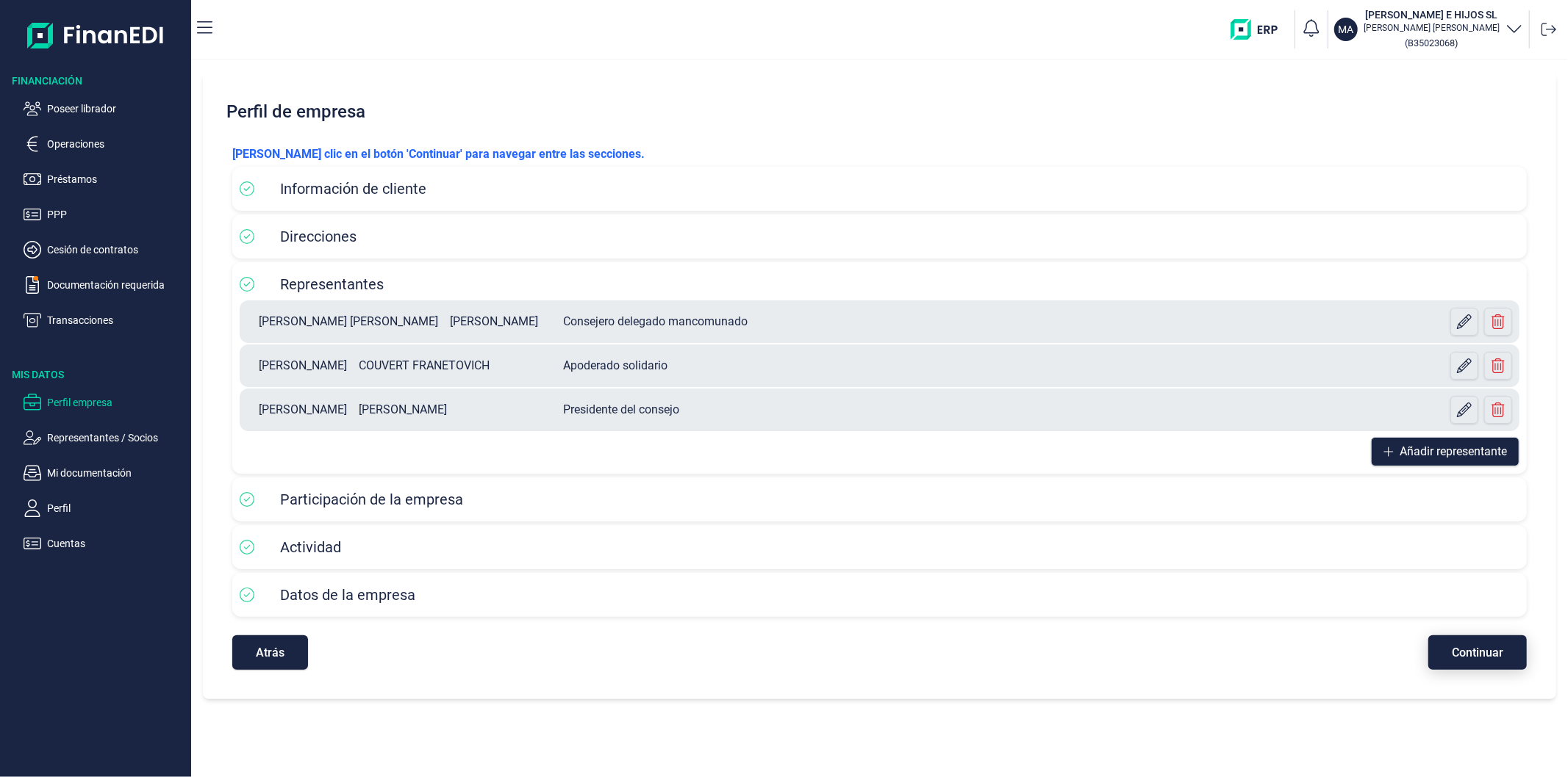
click at [1411, 651] on span "Continuar" at bounding box center [1477, 652] width 51 height 11
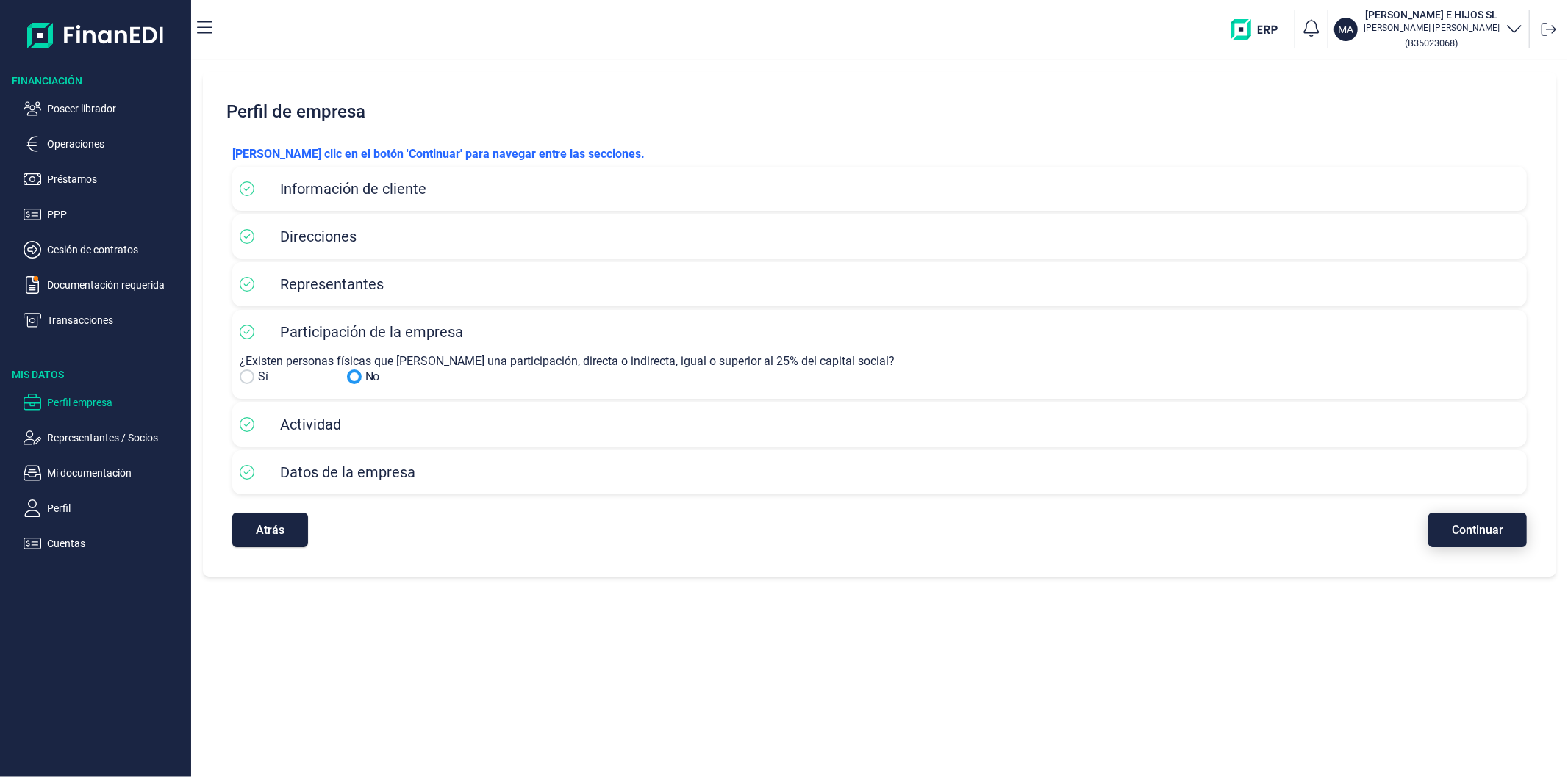
click at [1411, 532] on span "Continuar" at bounding box center [1477, 530] width 51 height 11
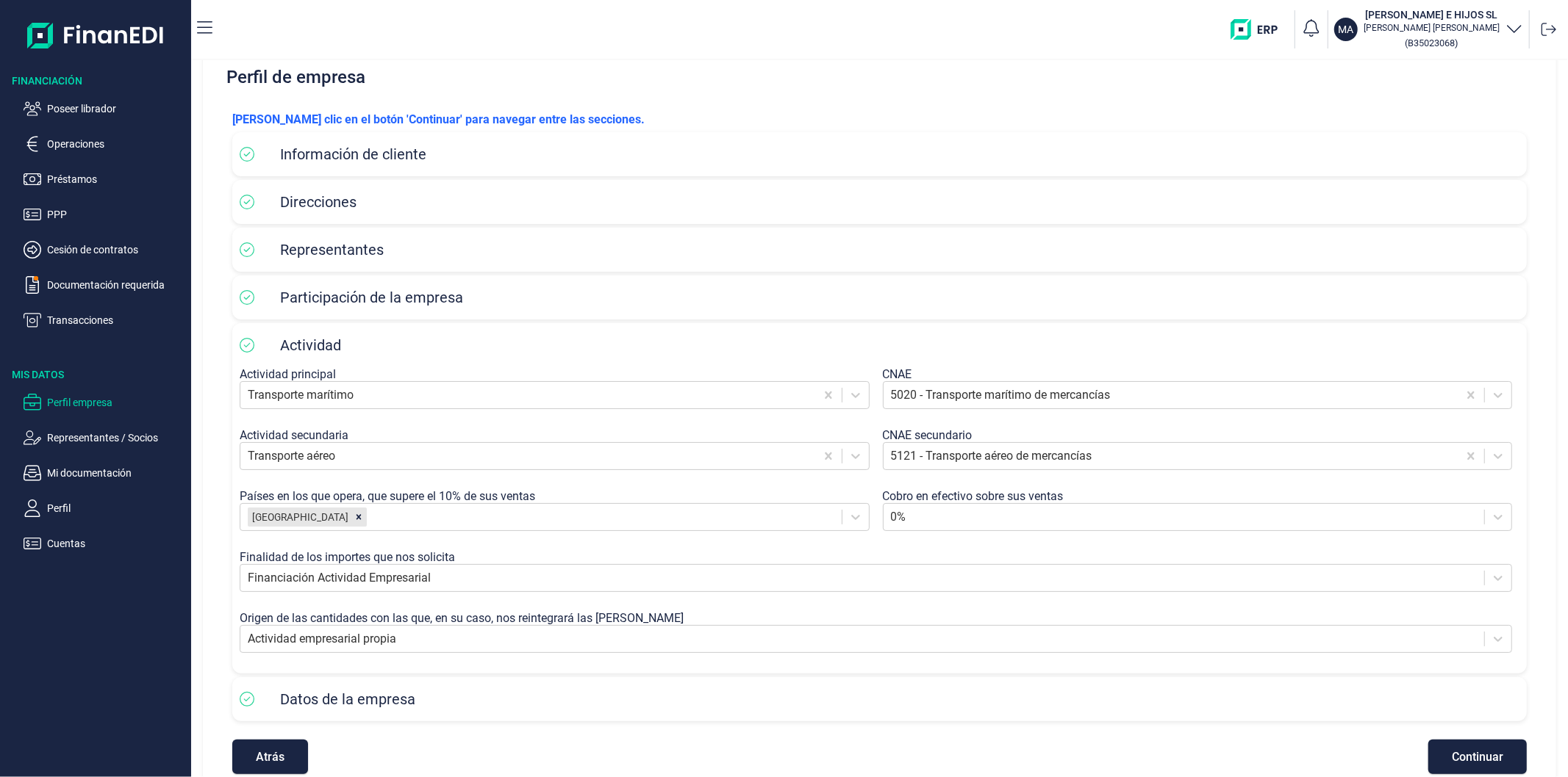
scroll to position [61, 0]
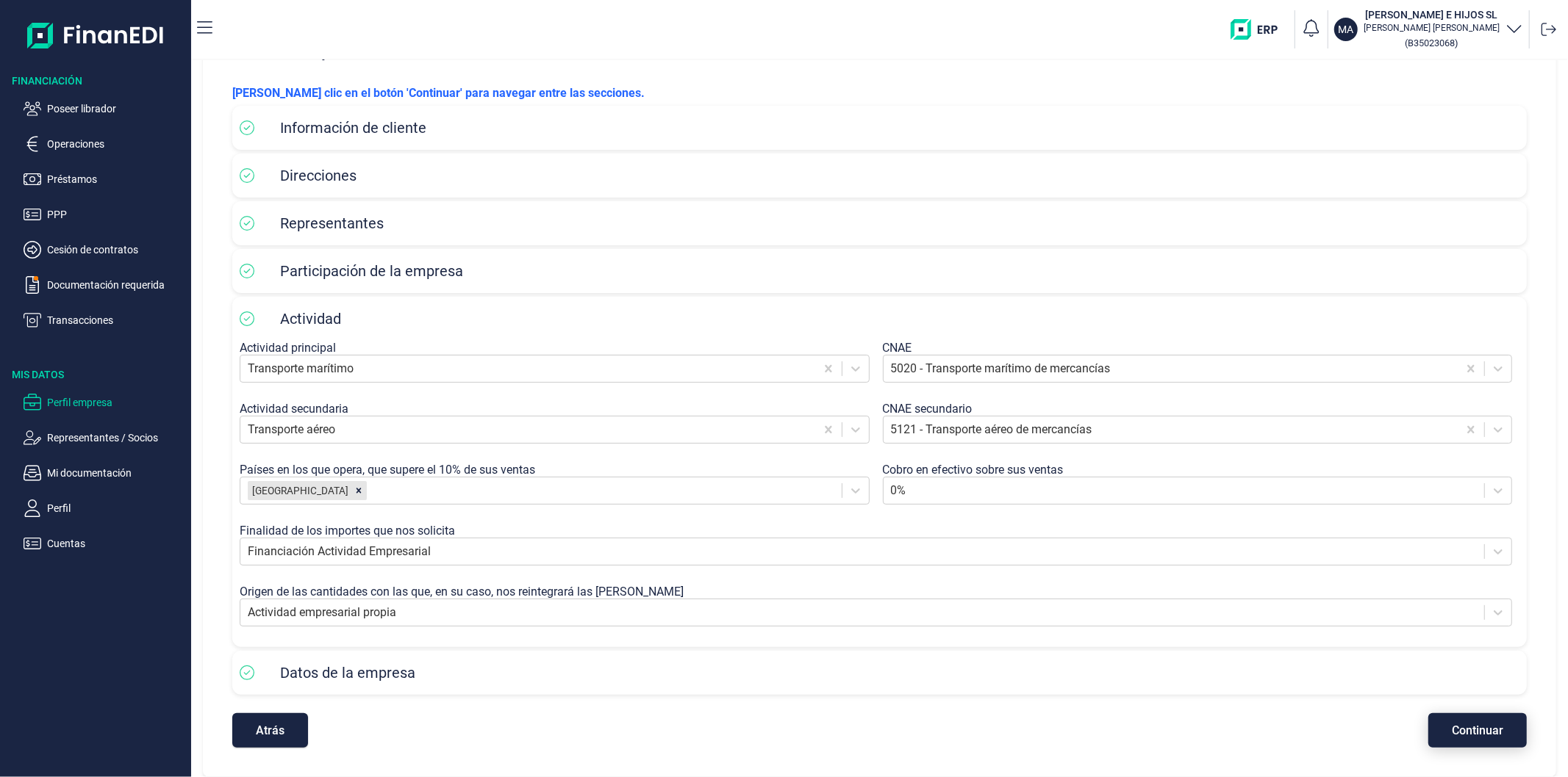
click at [1411, 699] on span "Continuar" at bounding box center [1477, 730] width 51 height 11
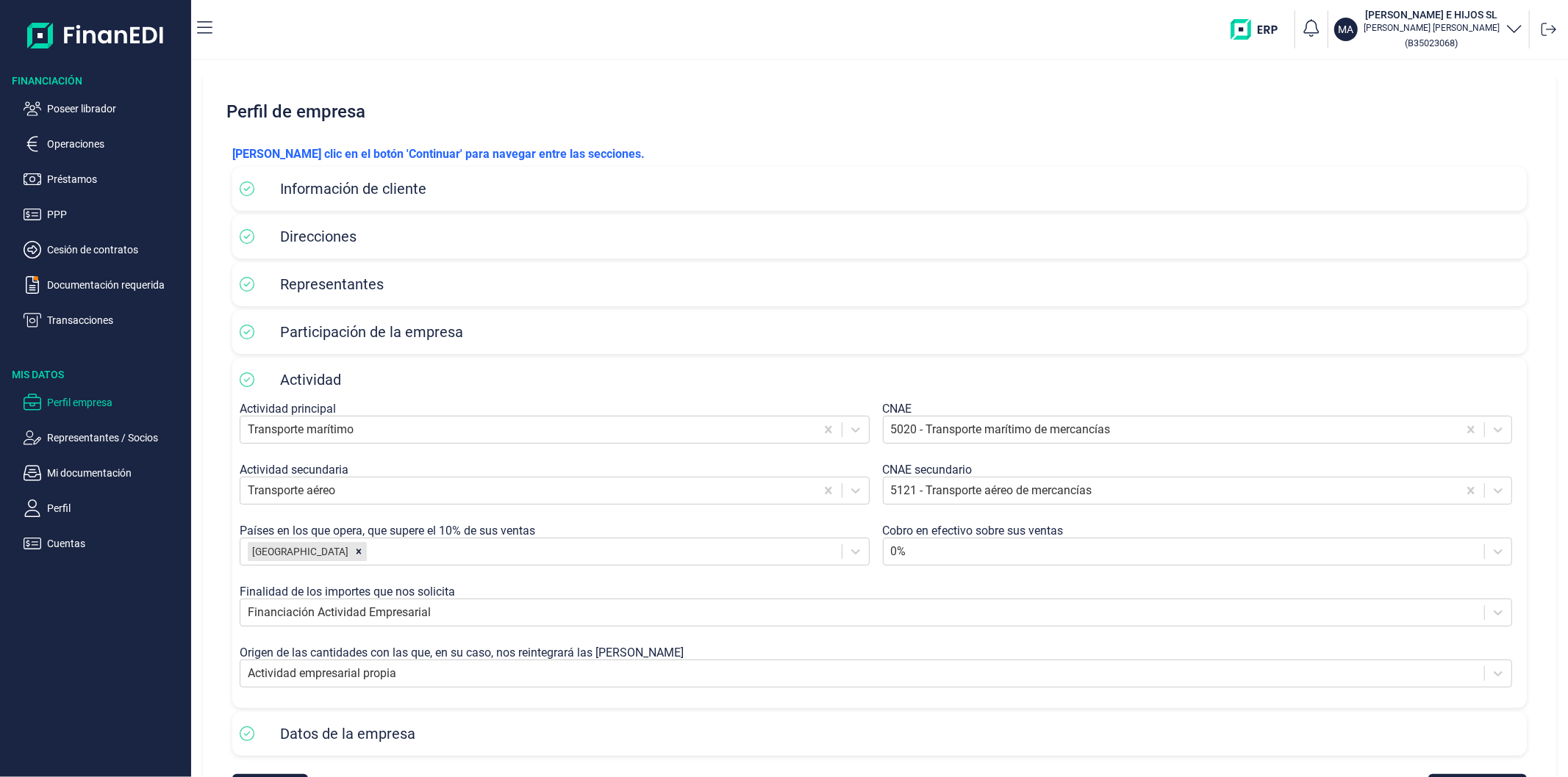
select select "ES"
